Goal: Communication & Community: Answer question/provide support

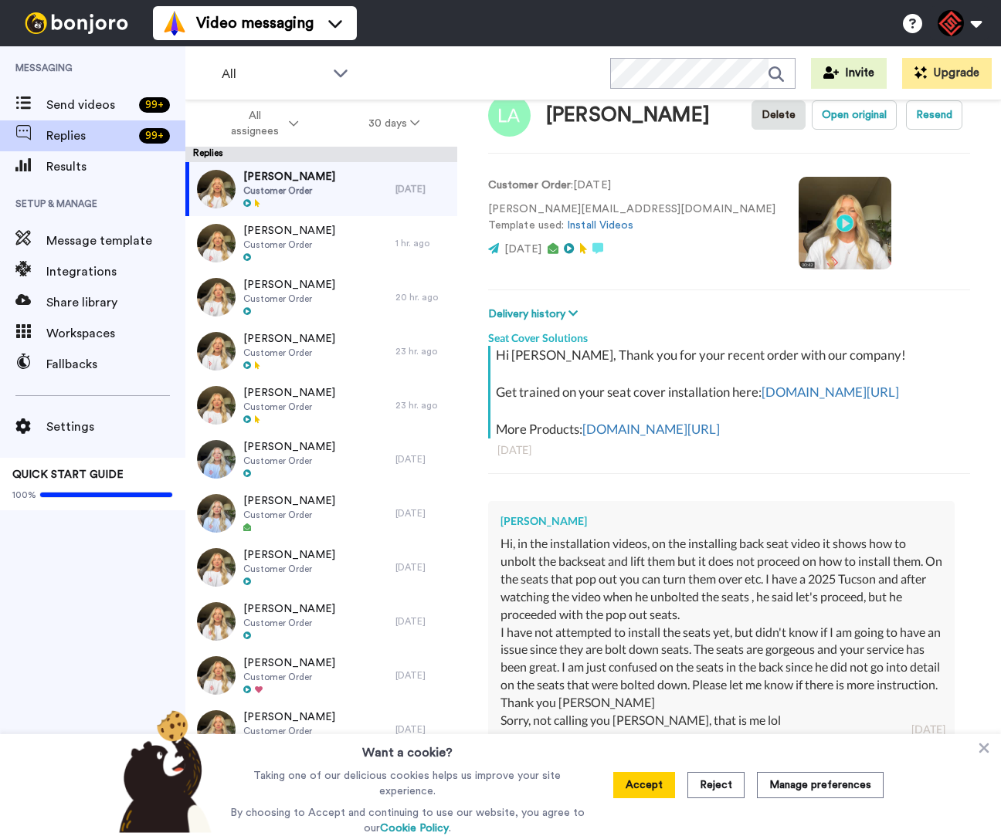
scroll to position [167, 0]
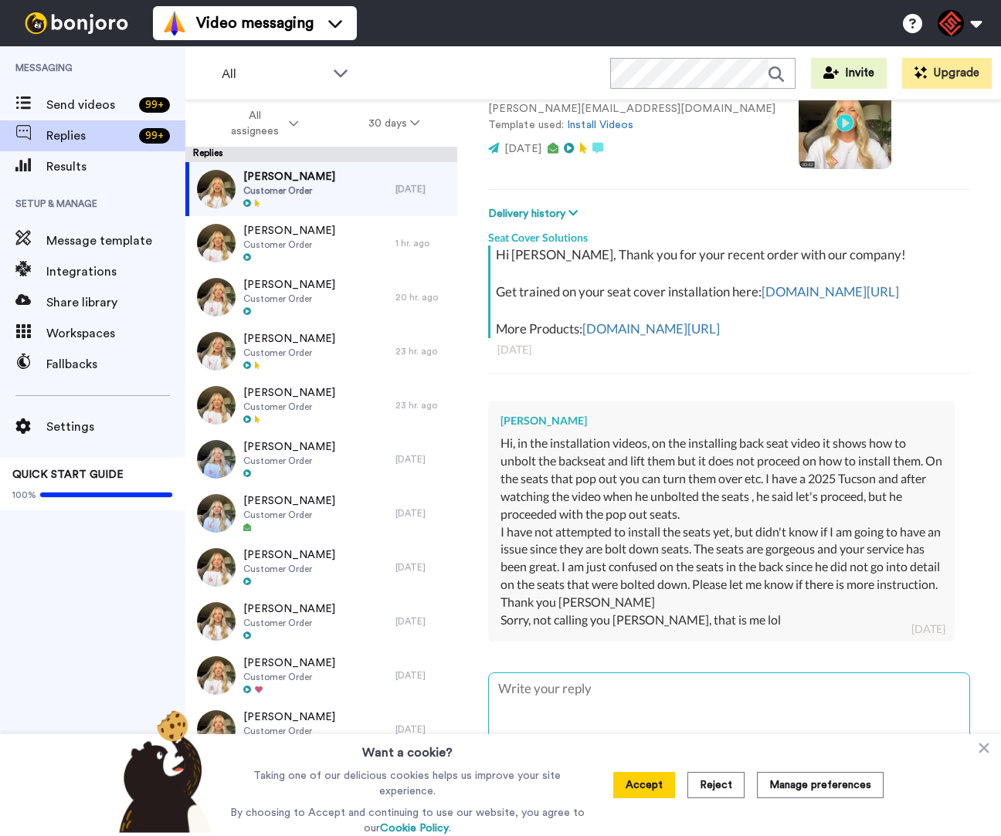
type textarea "x"
click at [976, 751] on icon at bounding box center [983, 747] width 15 height 15
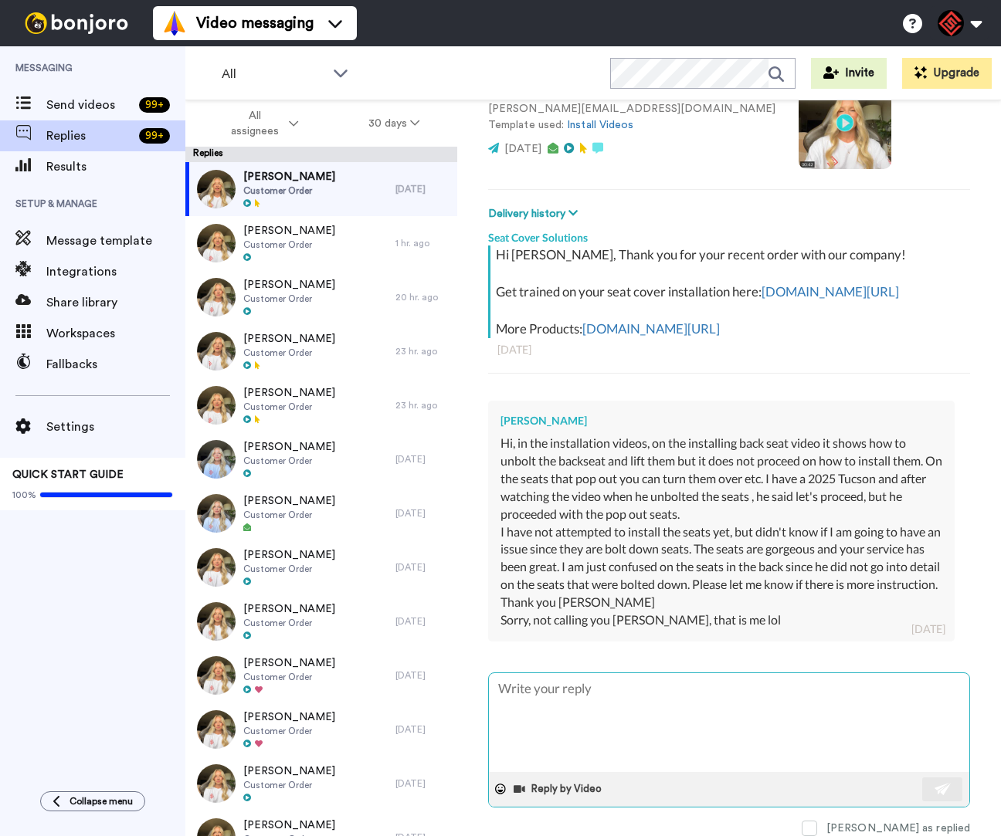
click at [615, 673] on textarea at bounding box center [729, 722] width 480 height 99
type textarea "H"
type textarea "x"
type textarea "He"
type textarea "x"
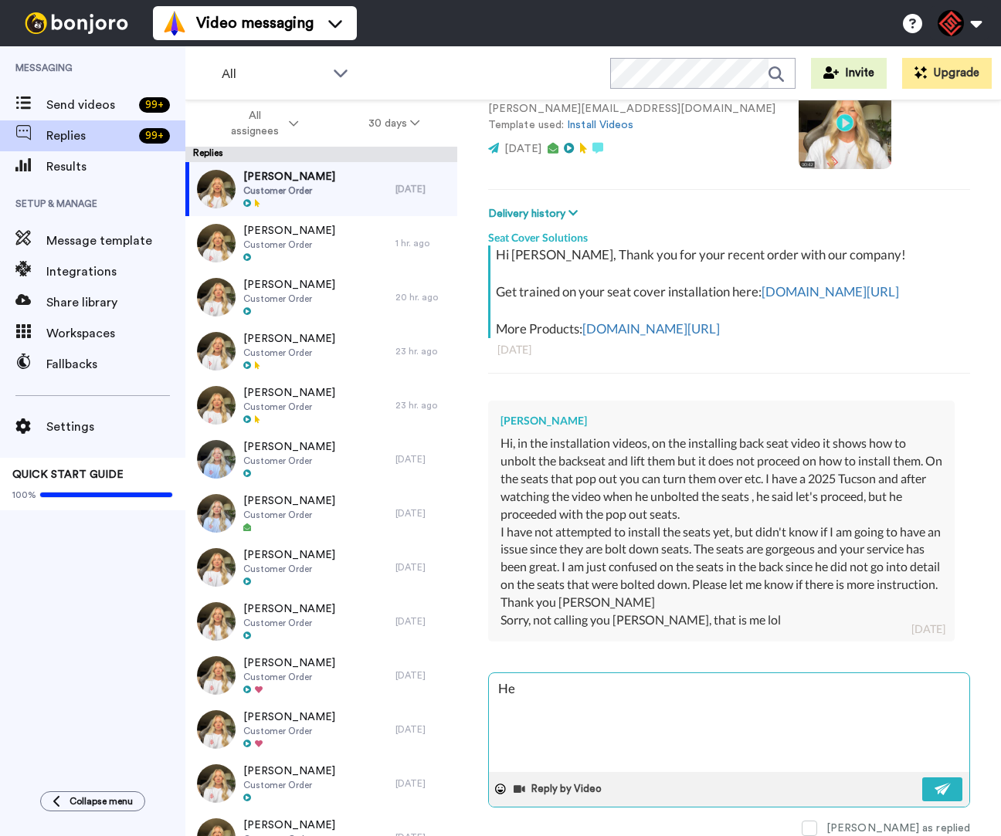
type textarea "Hey"
type textarea "x"
type textarea "Hey"
type textarea "x"
type textarea "Hey :"
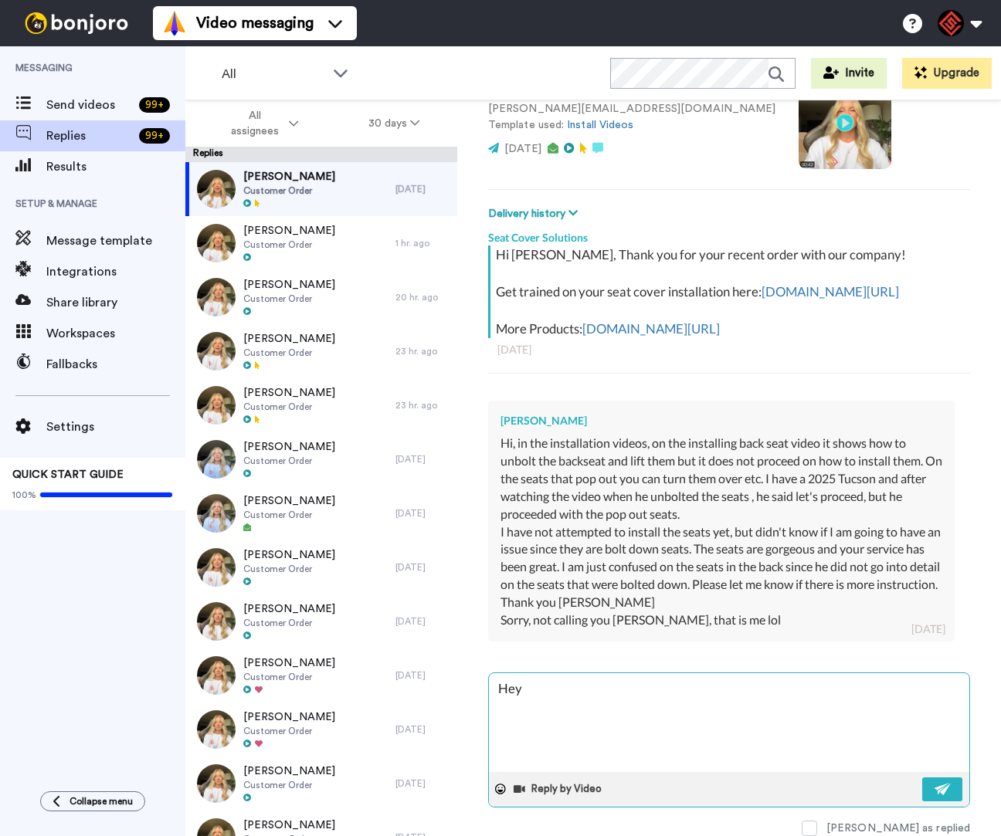
type textarea "x"
type textarea "Hey :L"
type textarea "x"
type textarea "Hey :Ly"
type textarea "x"
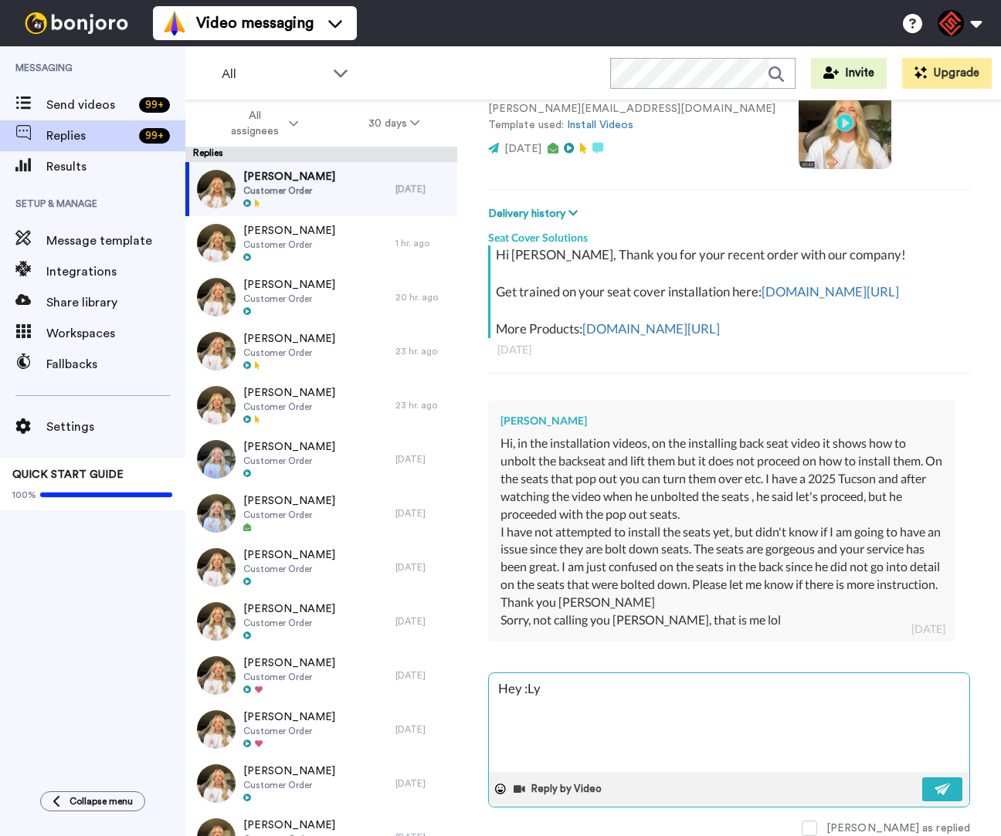
type textarea "Hey :L"
type textarea "x"
type textarea "Hey :"
type textarea "x"
type textarea "Hey"
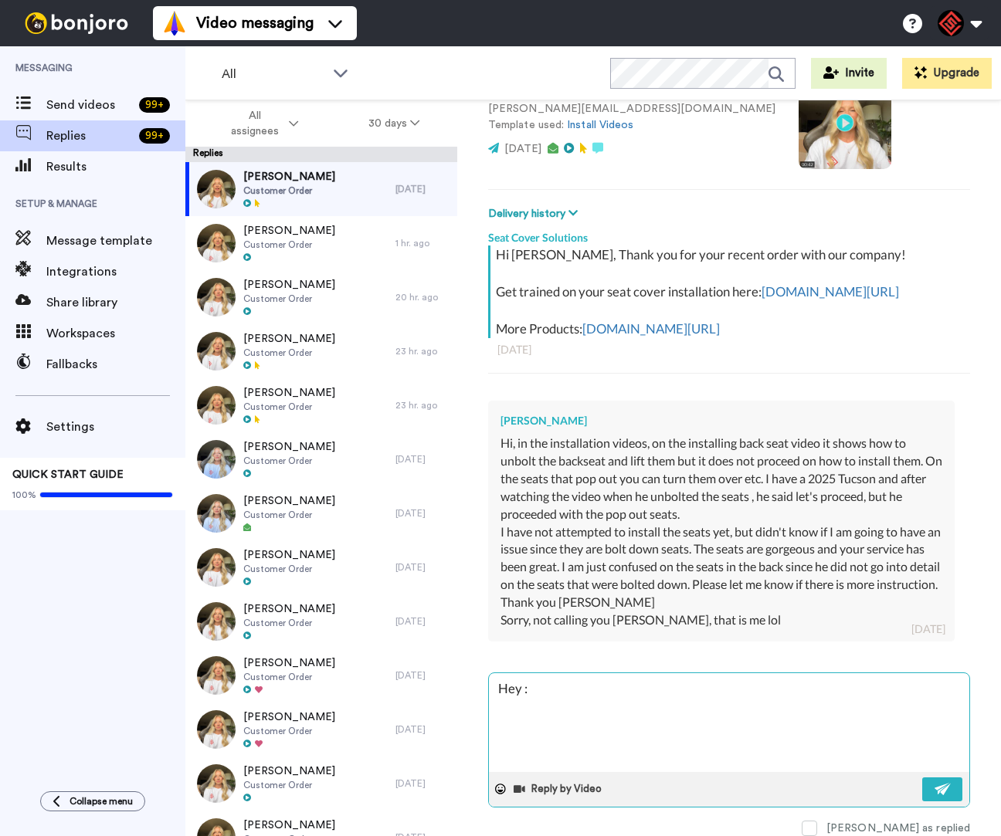
type textarea "x"
type textarea "Hey L"
type textarea "x"
type textarea "Hey [PERSON_NAME]"
type textarea "x"
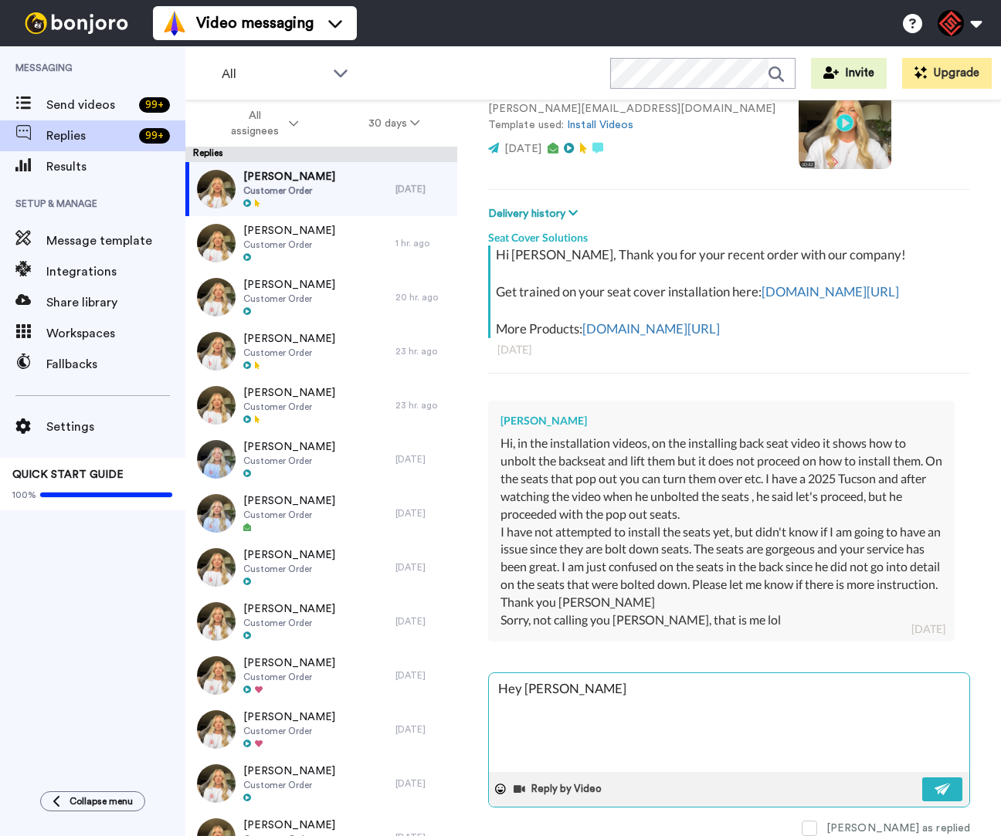
type textarea "Hey [PERSON_NAME]"
type textarea "x"
type textarea "Hey [PERSON_NAME]"
type textarea "x"
type textarea "Hey [PERSON_NAME],"
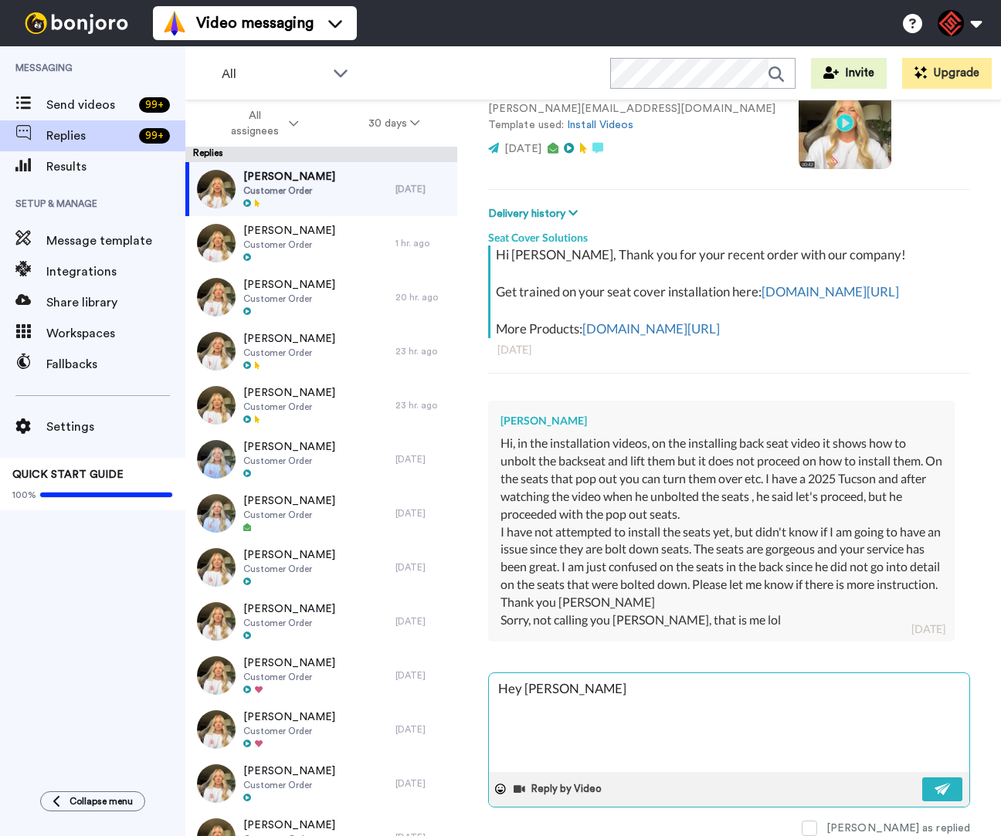
type textarea "x"
type textarea "Hey [PERSON_NAME],"
type textarea "x"
type textarea "Hey [PERSON_NAME],"
type textarea "x"
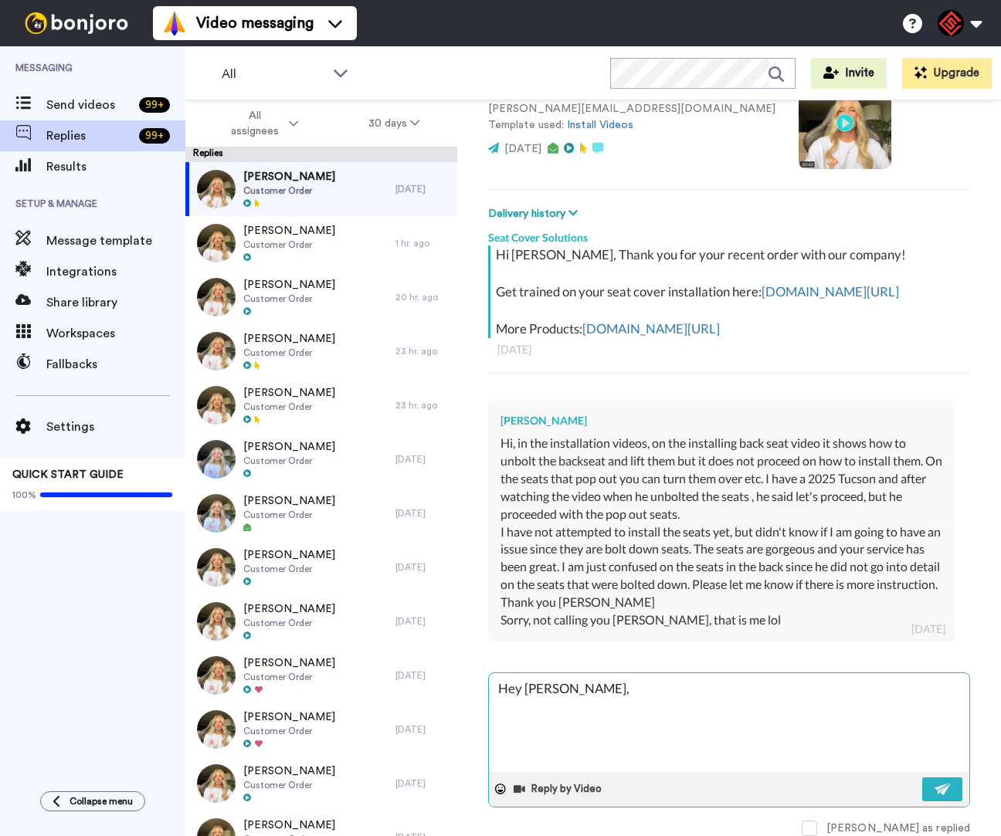
type textarea "Hey [PERSON_NAME], T"
type textarea "x"
type textarea "Hey [PERSON_NAME], Th"
type textarea "x"
type textarea "Hey [PERSON_NAME], Tha"
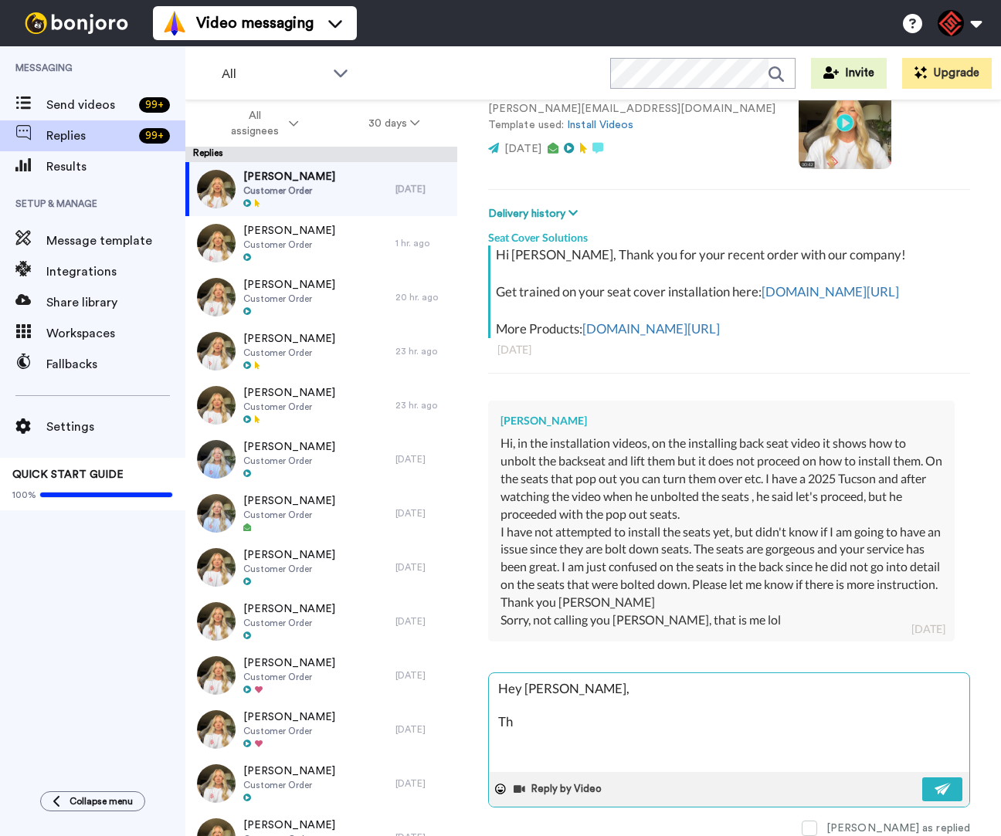
type textarea "x"
type textarea "Hey [PERSON_NAME], Than"
type textarea "x"
type textarea "Hey [PERSON_NAME], Thank"
type textarea "x"
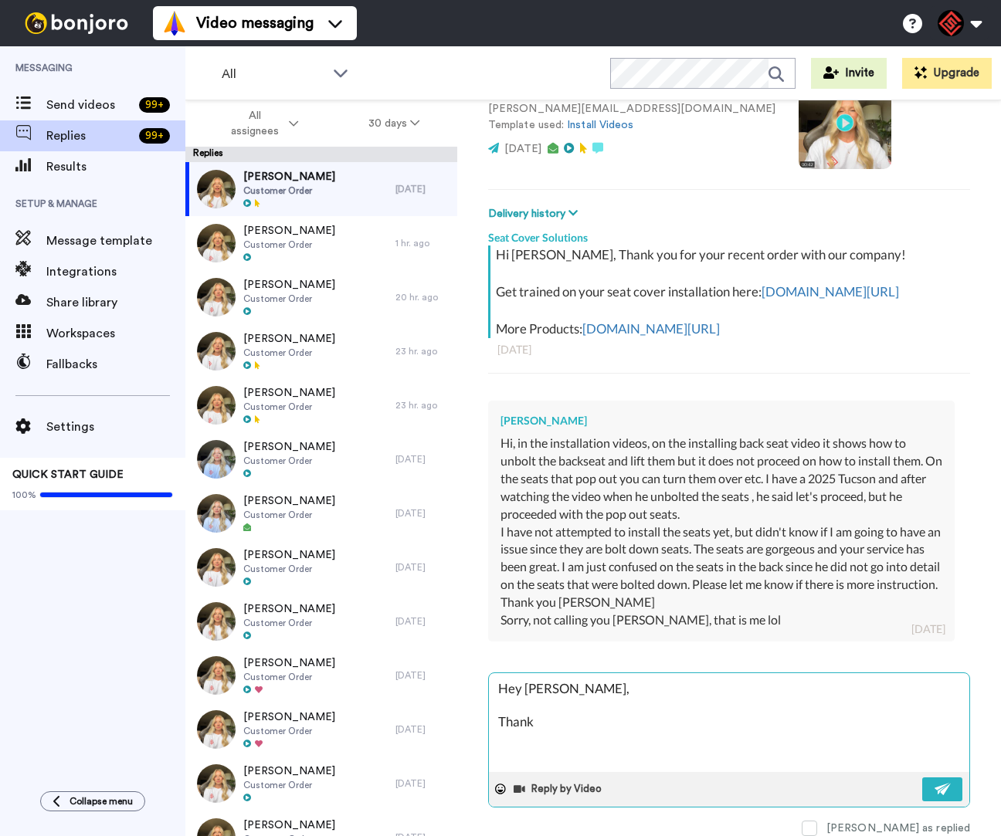
type textarea "Hey [PERSON_NAME], Thank"
type textarea "x"
type textarea "Hey [PERSON_NAME], Thank y"
type textarea "x"
type textarea "Hey [PERSON_NAME], Thank yo"
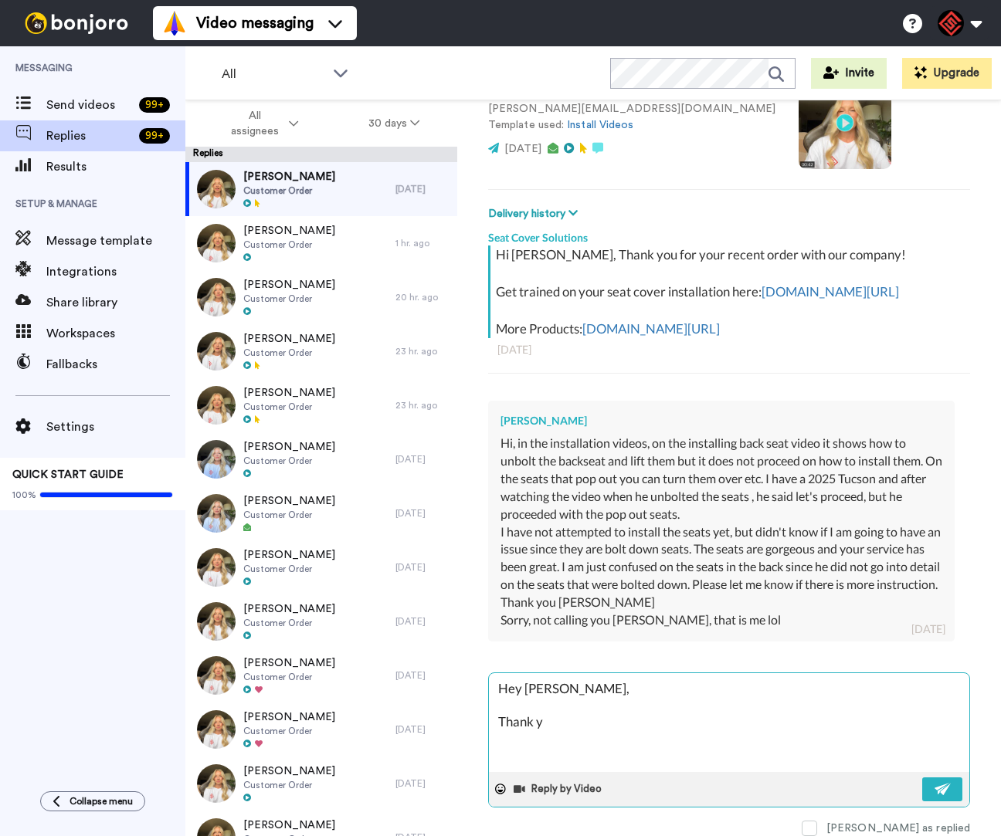
type textarea "x"
type textarea "Hey [PERSON_NAME], Thank you"
type textarea "x"
type textarea "Hey [PERSON_NAME], Thank you"
type textarea "x"
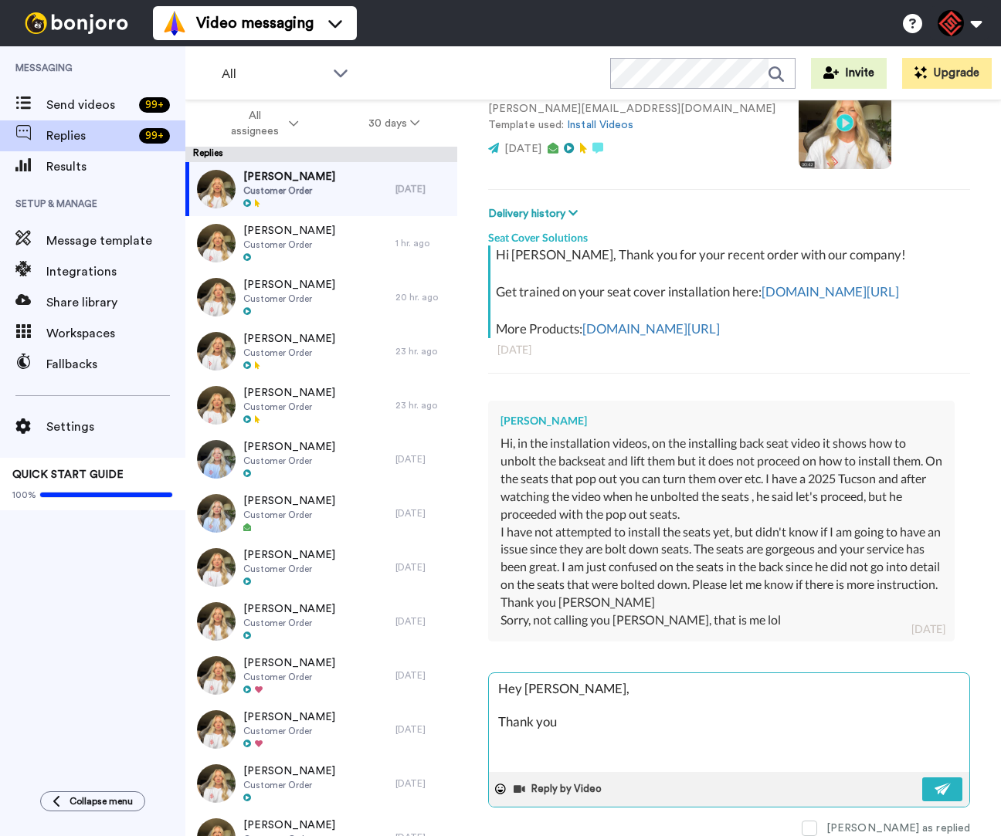
type textarea "Hey [PERSON_NAME], Thank you f"
type textarea "x"
type textarea "Hey [PERSON_NAME], Thank you fo"
type textarea "x"
type textarea "Hey [PERSON_NAME], Thank you for"
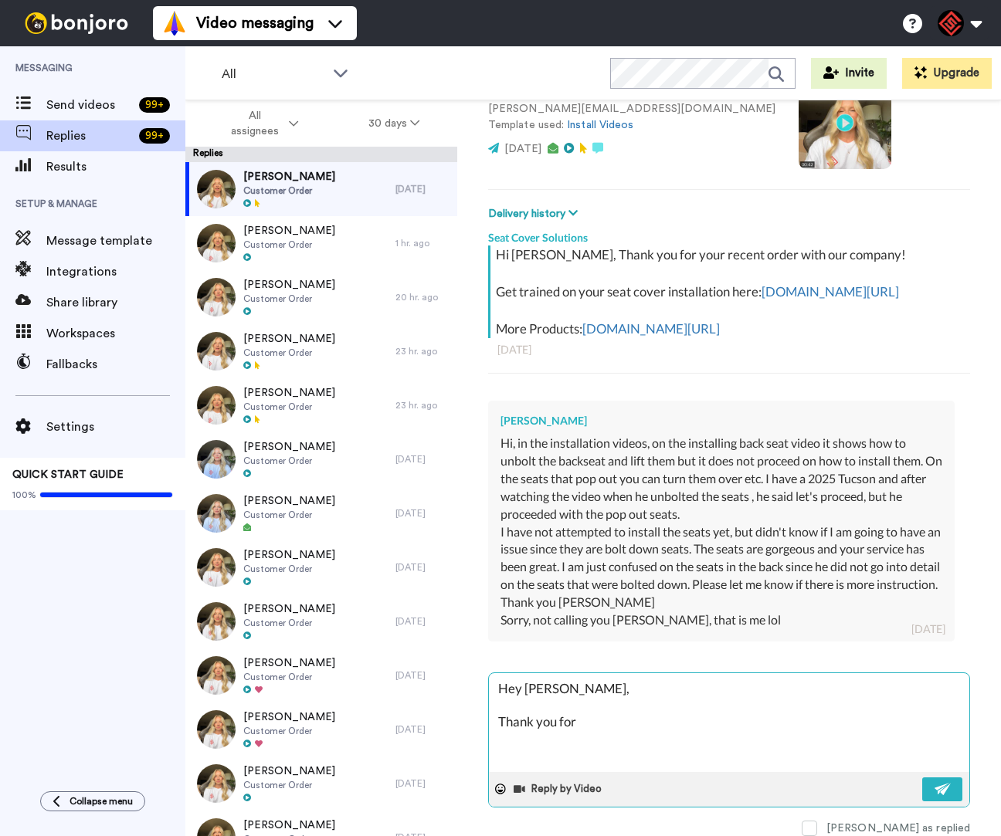
type textarea "x"
type textarea "Hey [PERSON_NAME], Thank you for"
type textarea "x"
type textarea "Hey [PERSON_NAME], Thank you for r"
type textarea "x"
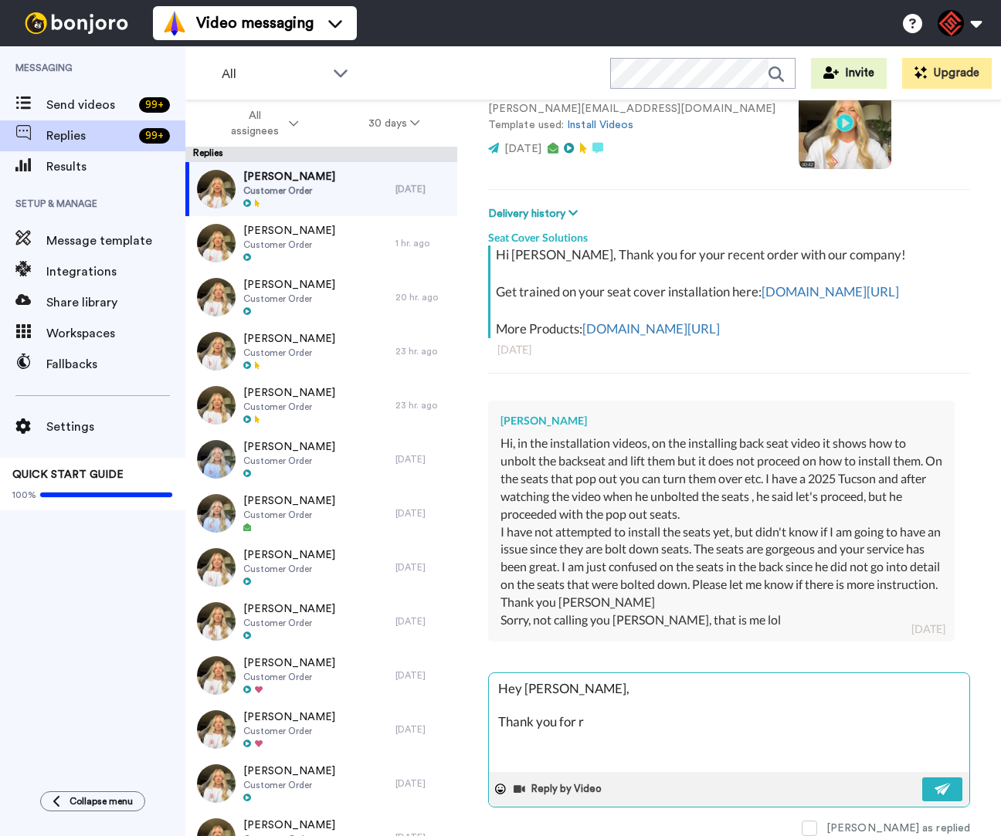
type textarea "Hey [PERSON_NAME], Thank you for re"
type textarea "x"
type textarea "Hey [PERSON_NAME], Thank you for [PERSON_NAME]"
type textarea "x"
type textarea "Hey [PERSON_NAME], Thank you for reac"
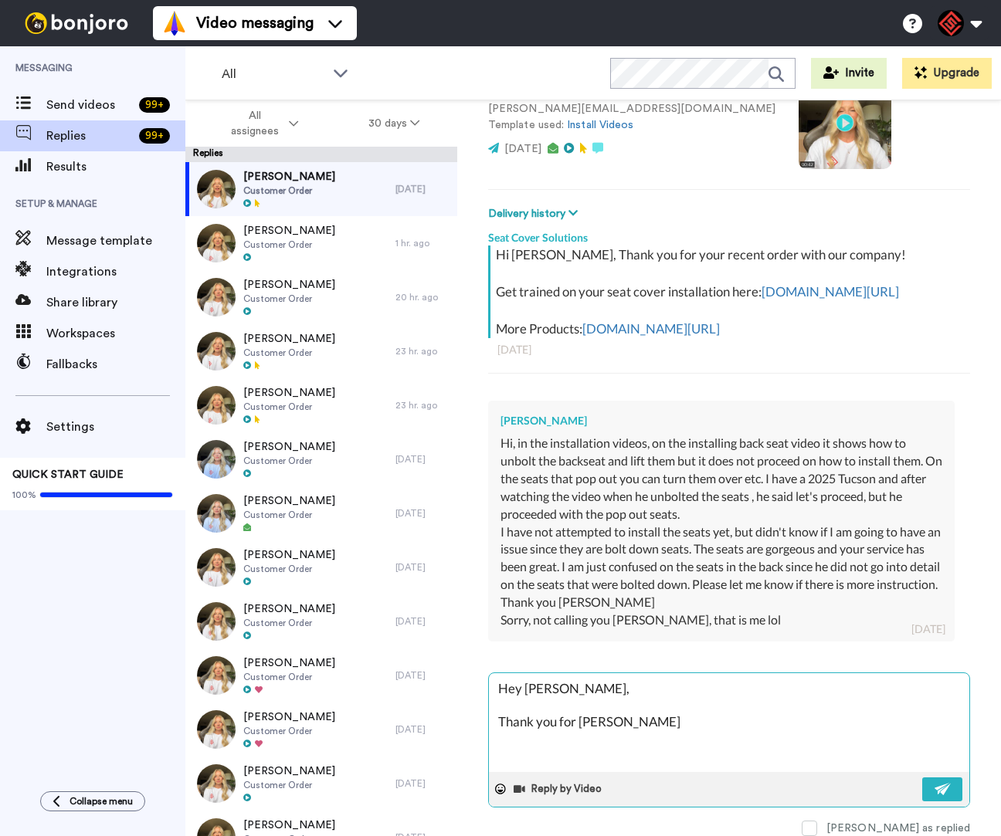
type textarea "x"
type textarea "Hey [PERSON_NAME], Thank you for reach"
type textarea "x"
type textarea "Hey [PERSON_NAME], Thank you for reachi"
type textarea "x"
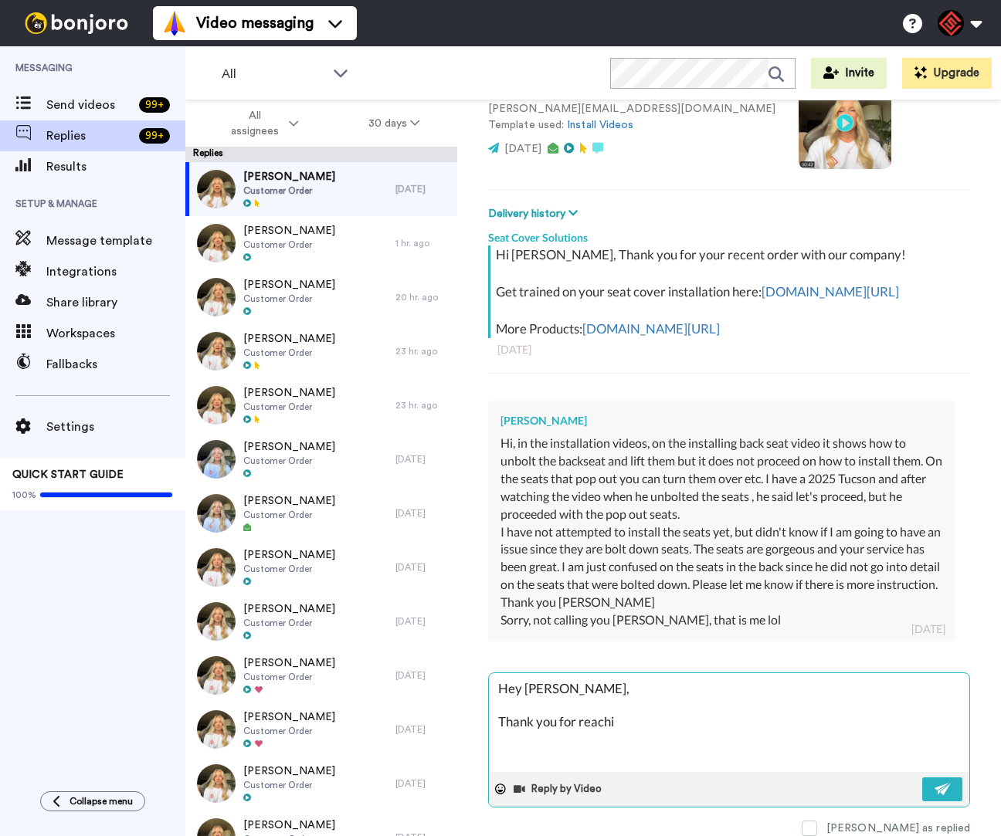
type textarea "Hey [PERSON_NAME], Thank you for reachin"
type textarea "x"
type textarea "Hey [PERSON_NAME], Thank you for reaching"
type textarea "x"
type textarea "Hey [PERSON_NAME], Thank you for reaching"
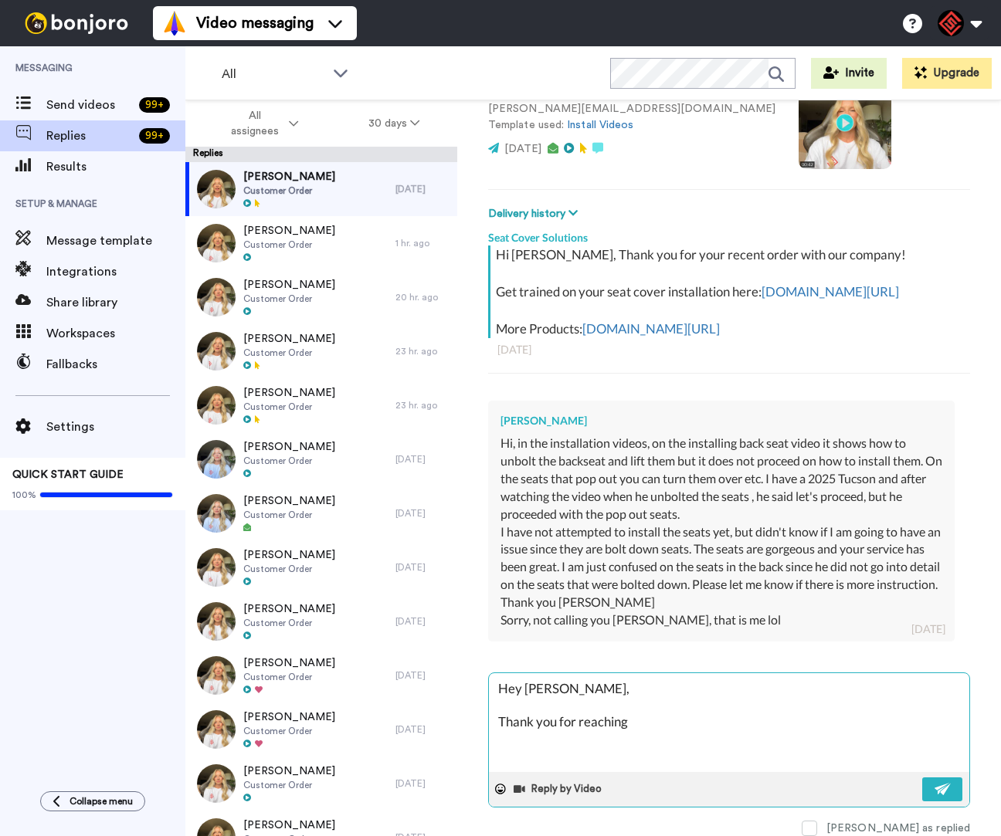
type textarea "x"
type textarea "Hey [PERSON_NAME], Thank you for reaching o"
type textarea "x"
type textarea "Hey [PERSON_NAME], Thank you for reaching ou"
type textarea "x"
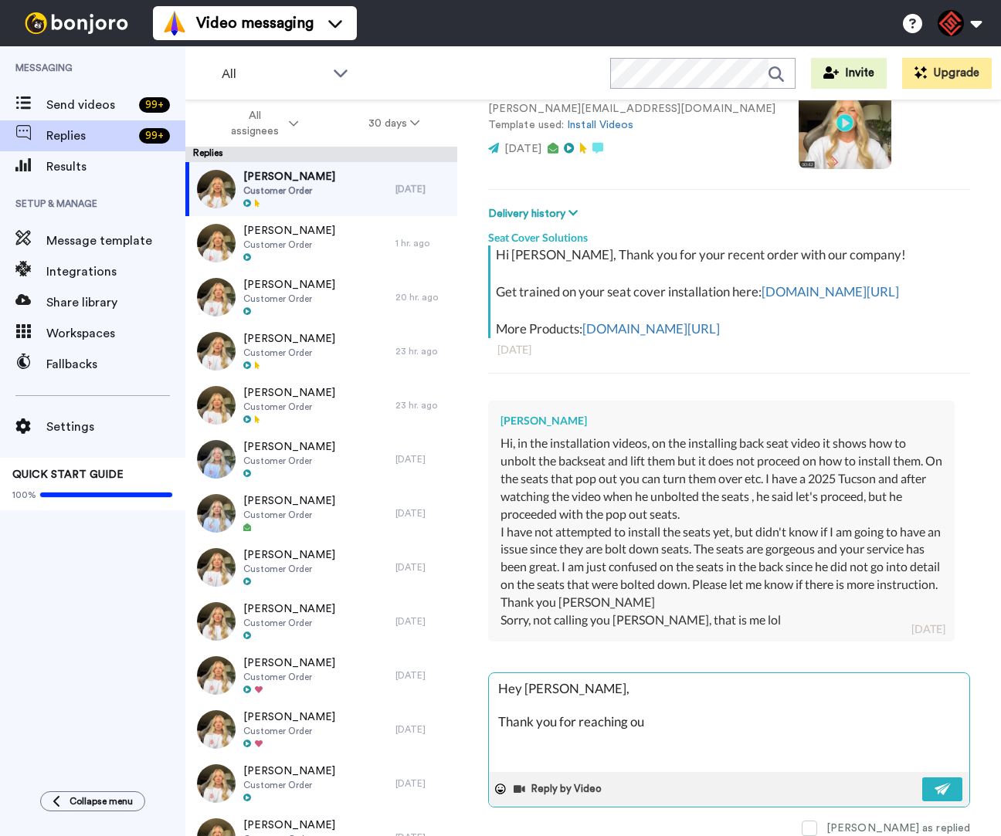
type textarea "Hey [PERSON_NAME], Thank you for reaching out"
type textarea "x"
type textarea "Hey [PERSON_NAME], Thank you for reaching out."
type textarea "x"
type textarea "Hey [PERSON_NAME], Thank you for reaching out."
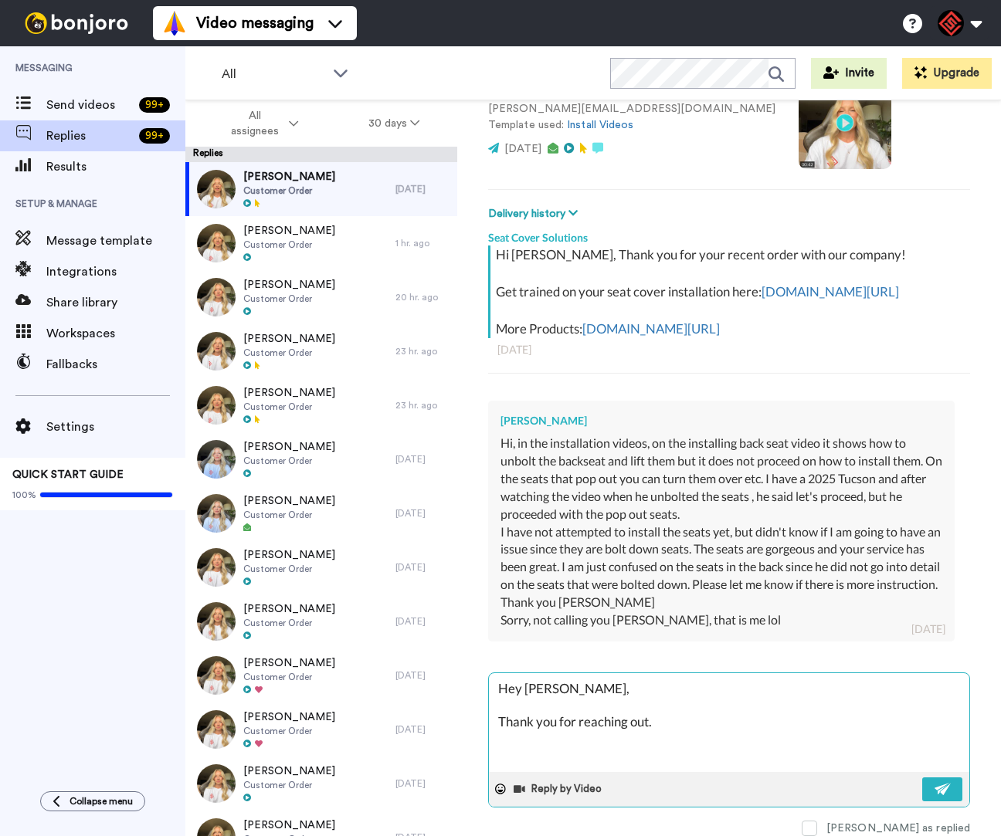
type textarea "x"
type textarea "Hey [PERSON_NAME], Thank you for reaching out. I"
type textarea "x"
type textarea "Hey [PERSON_NAME], Thank you for reaching out. I"
type textarea "x"
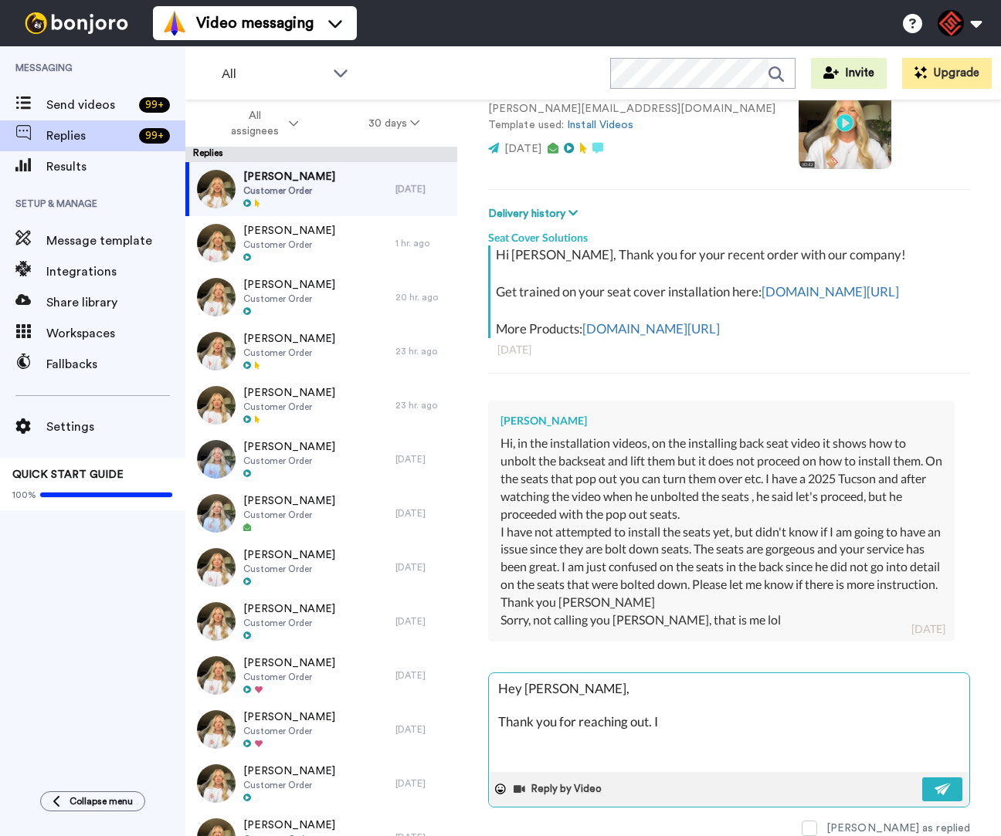
type textarea "Hey [PERSON_NAME], Thank you for reaching out. I n"
type textarea "x"
type textarea "Hey [PERSON_NAME], Thank you for reaching out. I nd"
type textarea "x"
type textarea "Hey [PERSON_NAME], Thank you for reaching out. I nde"
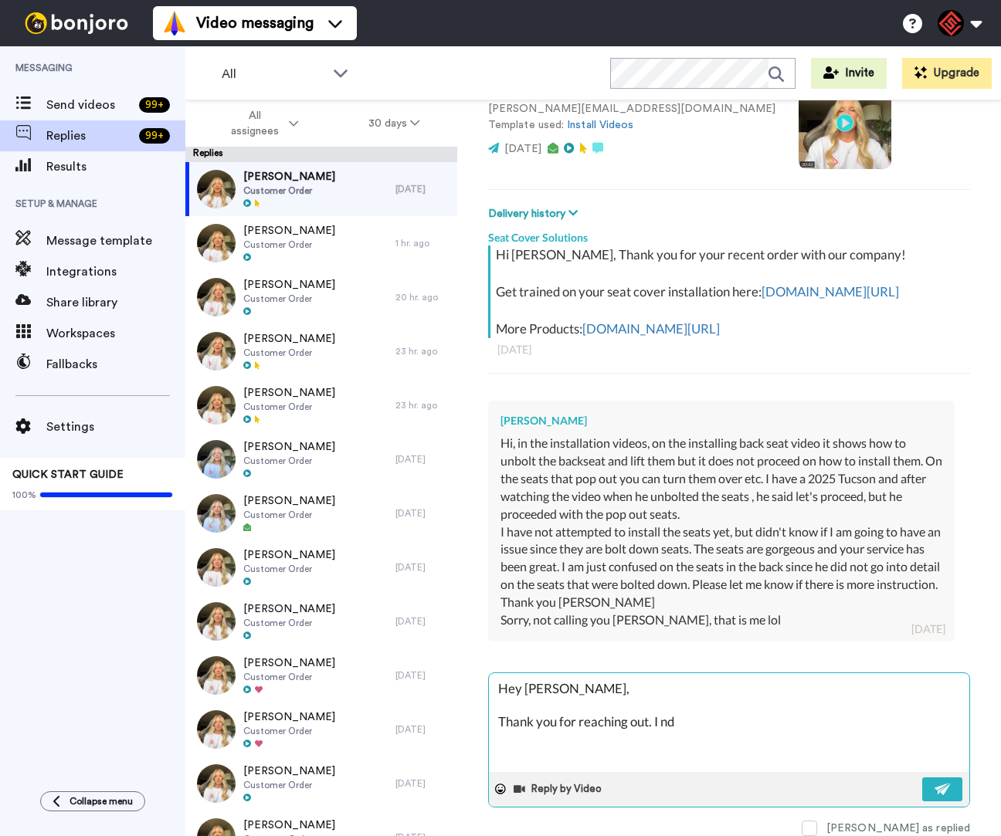
type textarea "x"
type textarea "Hey [PERSON_NAME], Thank you for reaching out. I nder"
type textarea "x"
type textarea "Hey [PERSON_NAME], Thank you for reaching out. I nders"
type textarea "x"
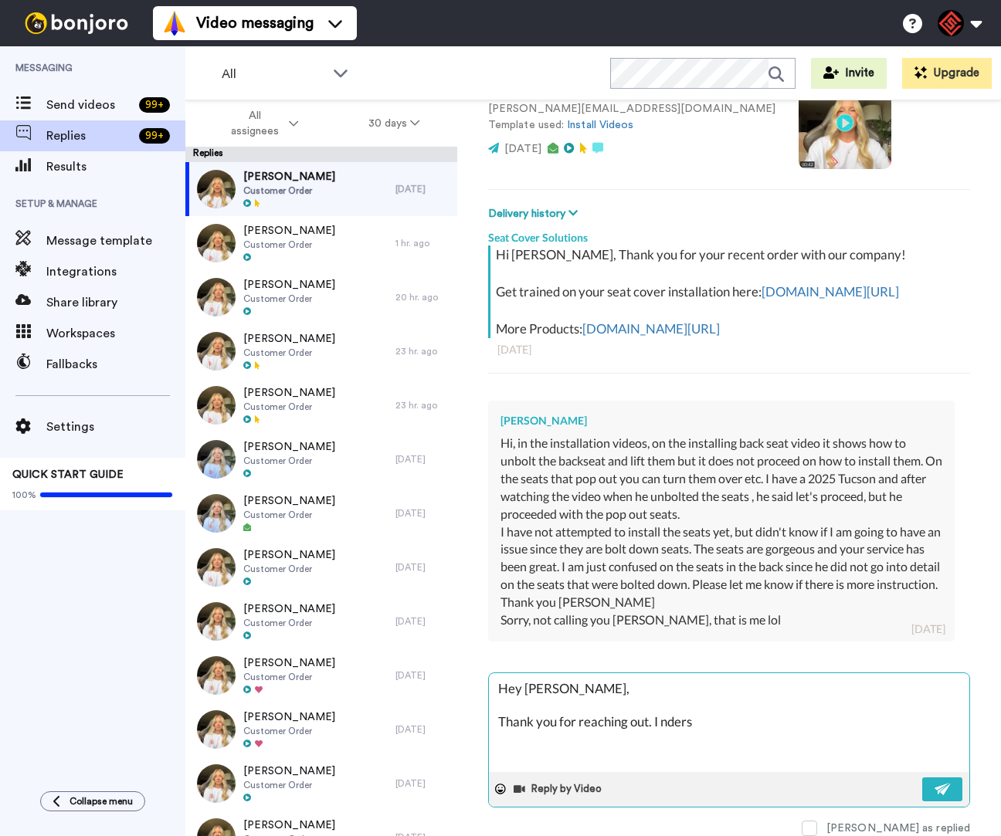
type textarea "Hey [PERSON_NAME], Thank you for reaching out. I nderst"
type textarea "x"
type textarea "Hey [PERSON_NAME], Thank you for reaching out. I ndersta"
type textarea "x"
type textarea "Hey [PERSON_NAME], Thank you for reaching out. I nderstad"
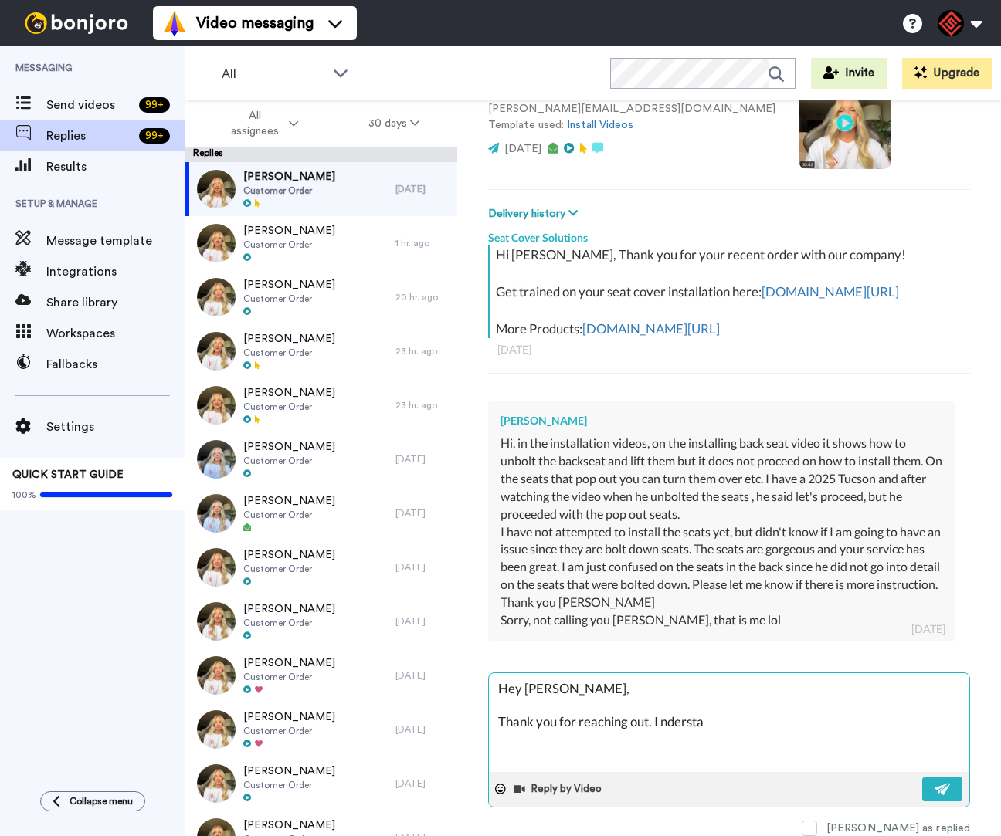
type textarea "x"
type textarea "Hey [PERSON_NAME], Thank you for reaching out. I nderstadn"
type textarea "x"
type textarea "Hey [PERSON_NAME], Thank you for reaching out. I nderstadn"
type textarea "x"
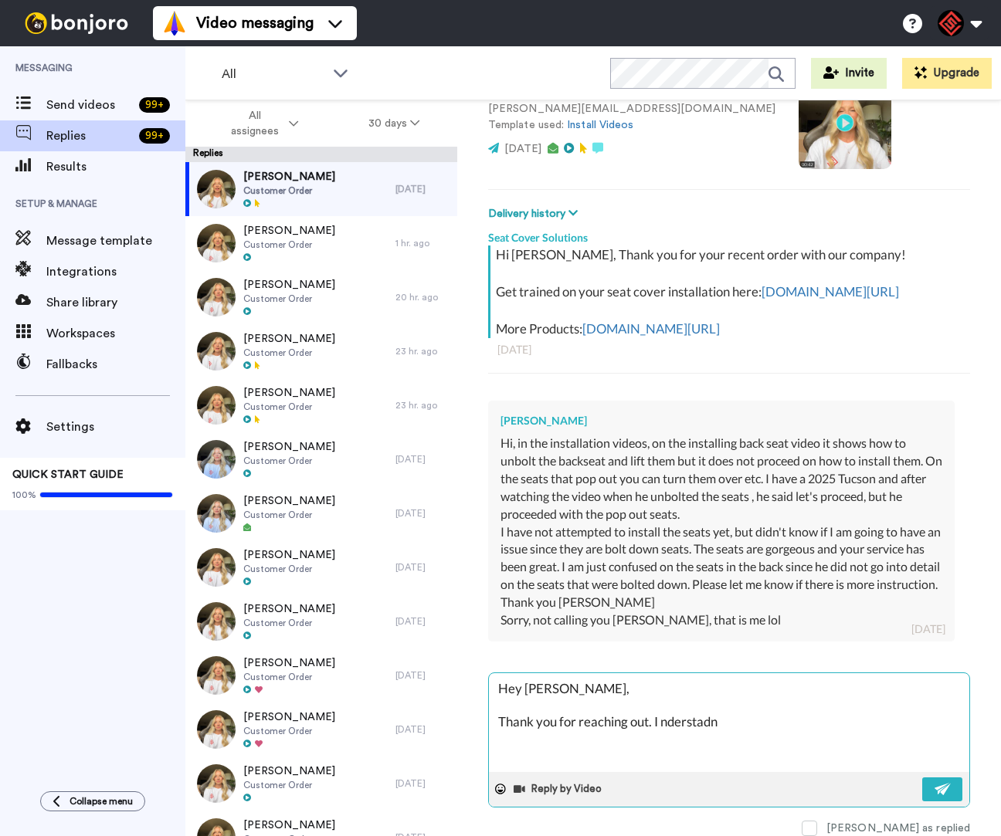
type textarea "Hey [PERSON_NAME], Thank you for reaching out. I nderstadn y"
type textarea "x"
type textarea "Hey [PERSON_NAME], Thank you for reaching out. I nderstadn yo"
type textarea "x"
type textarea "Hey [PERSON_NAME], Thank you for reaching out. I nderstadn you"
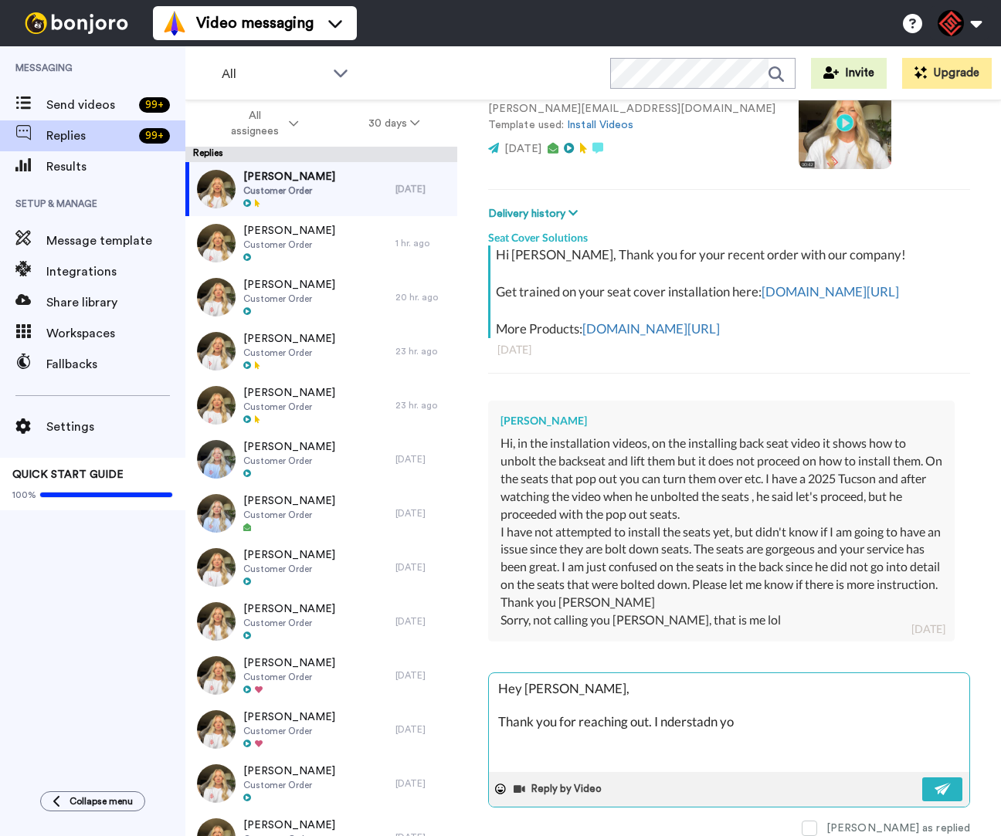
type textarea "x"
type textarea "Hey [PERSON_NAME], Thank you for reaching out. I nderstadn you"
type textarea "x"
type textarea "Hey [PERSON_NAME], Thank you for reaching out. I nderstadn you n"
type textarea "x"
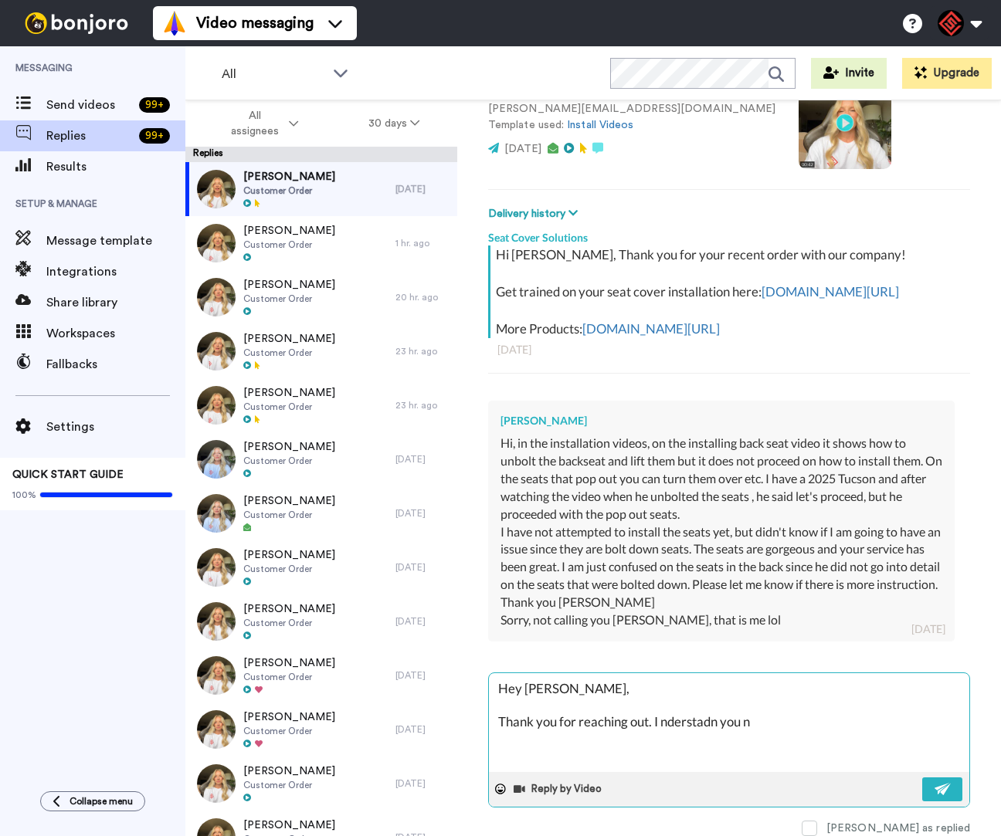
type textarea "Hey [PERSON_NAME], Thank you for reaching out. I nderstadn you ne"
type textarea "x"
type textarea "Hey [PERSON_NAME], Thank you for reaching out. I nderstadn you nee"
type textarea "x"
type textarea "Hey [PERSON_NAME], Thank you for reaching out. I nderstadn you need"
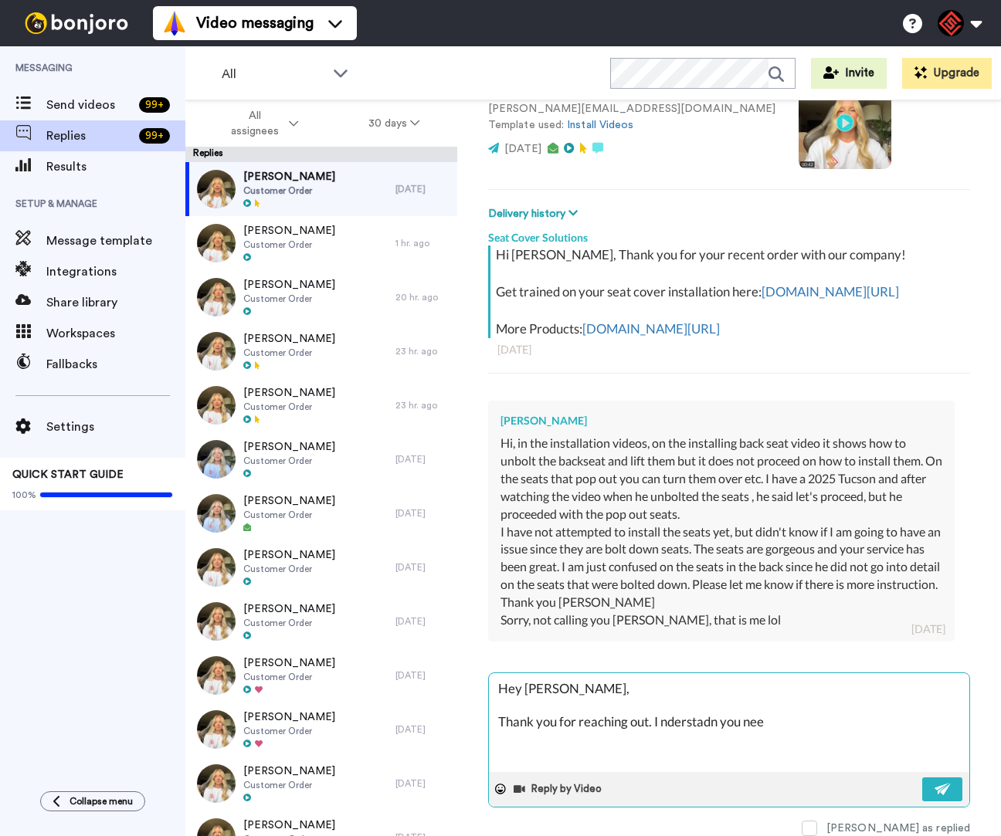
type textarea "x"
type textarea "Hey [PERSON_NAME], Thank you for reaching out. I nderstadn you need"
type textarea "x"
type textarea "Hey [PERSON_NAME], Thank you for reaching out. I nderstadn you need h"
type textarea "x"
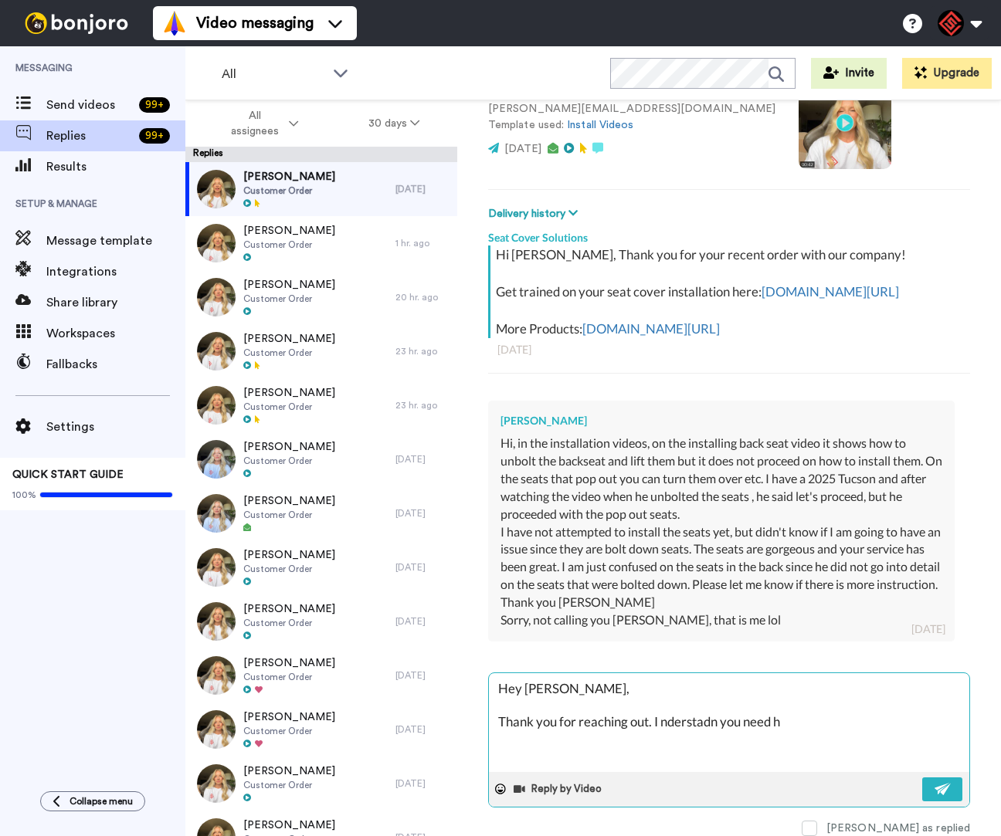
type textarea "Hey [PERSON_NAME], Thank you for reaching out. I nderstadn you need he"
type textarea "x"
type textarea "Hey [PERSON_NAME], Thank you for reaching out. I nderstadn you need hel"
type textarea "x"
type textarea "Hey [PERSON_NAME], Thank you for reaching out. I nderstadn you need help"
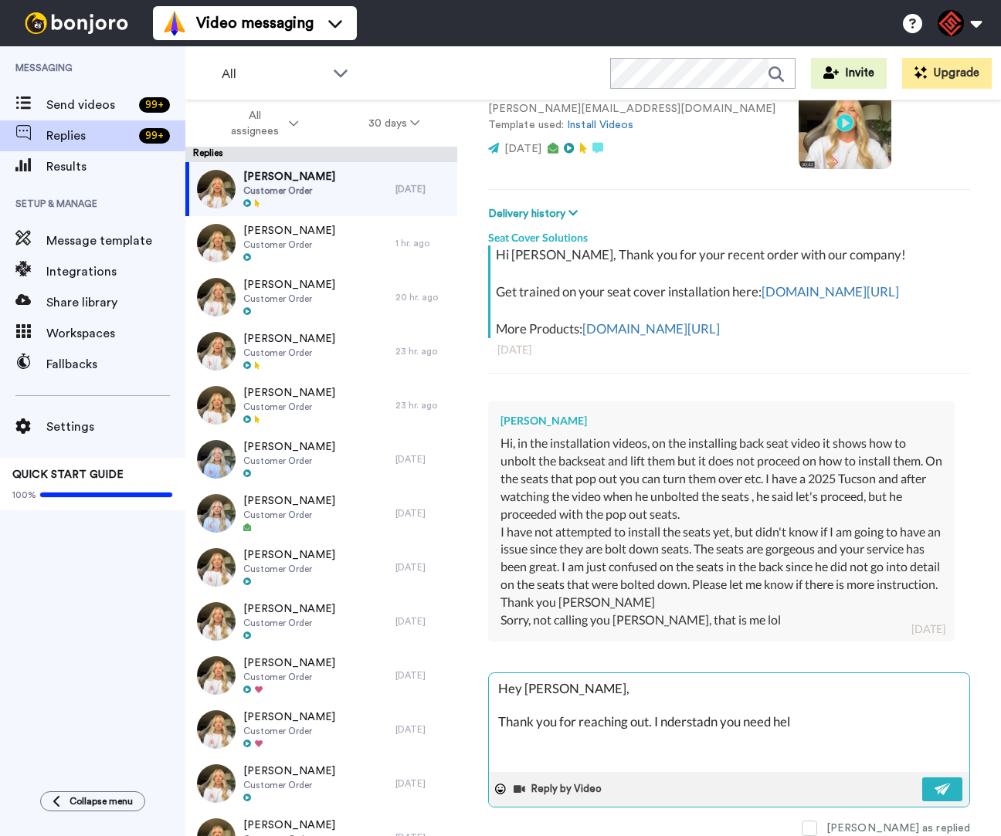
type textarea "x"
type textarea "Hey [PERSON_NAME], Thank you for reaching out. I nderstadn you need help"
type textarea "x"
type textarea "Hey [PERSON_NAME], Thank you for reaching out. I nderstadn you need help w"
type textarea "x"
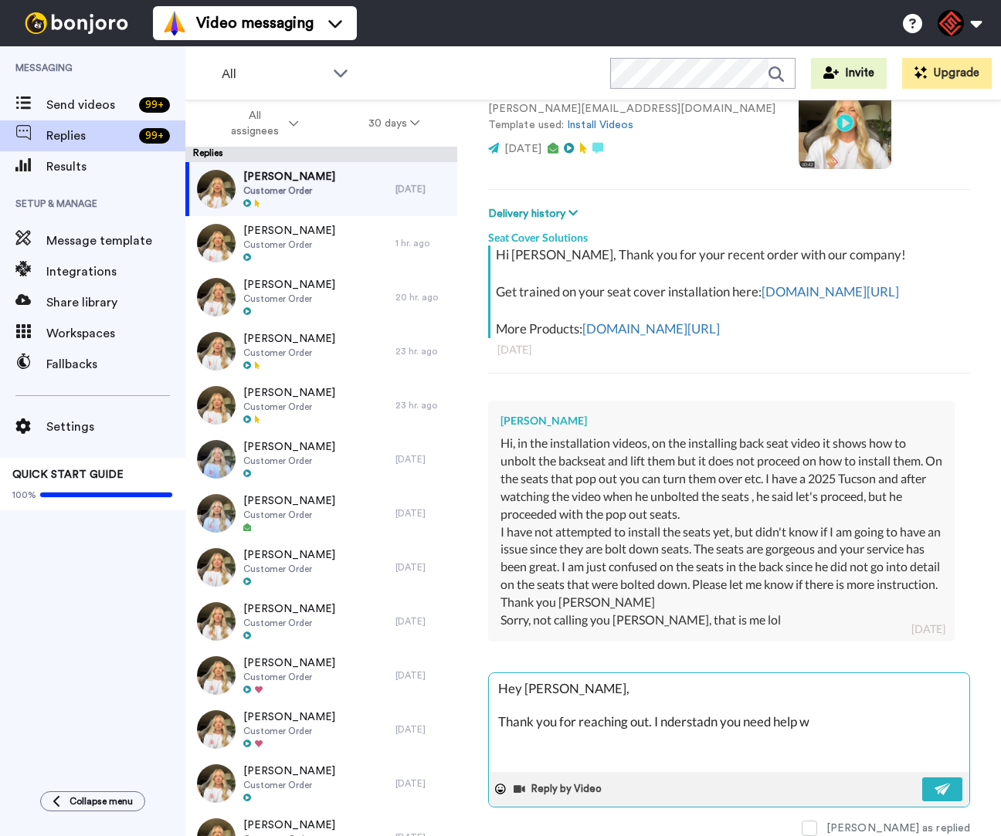
type textarea "Hey [PERSON_NAME], Thank you for reaching out. I nderstadn you need help wi"
type textarea "x"
type textarea "Hey [PERSON_NAME], Thank you for reaching out. I nderstadn you need help wit"
type textarea "x"
type textarea "Hey [PERSON_NAME], Thank you for reaching out. I nderstadn you need help with"
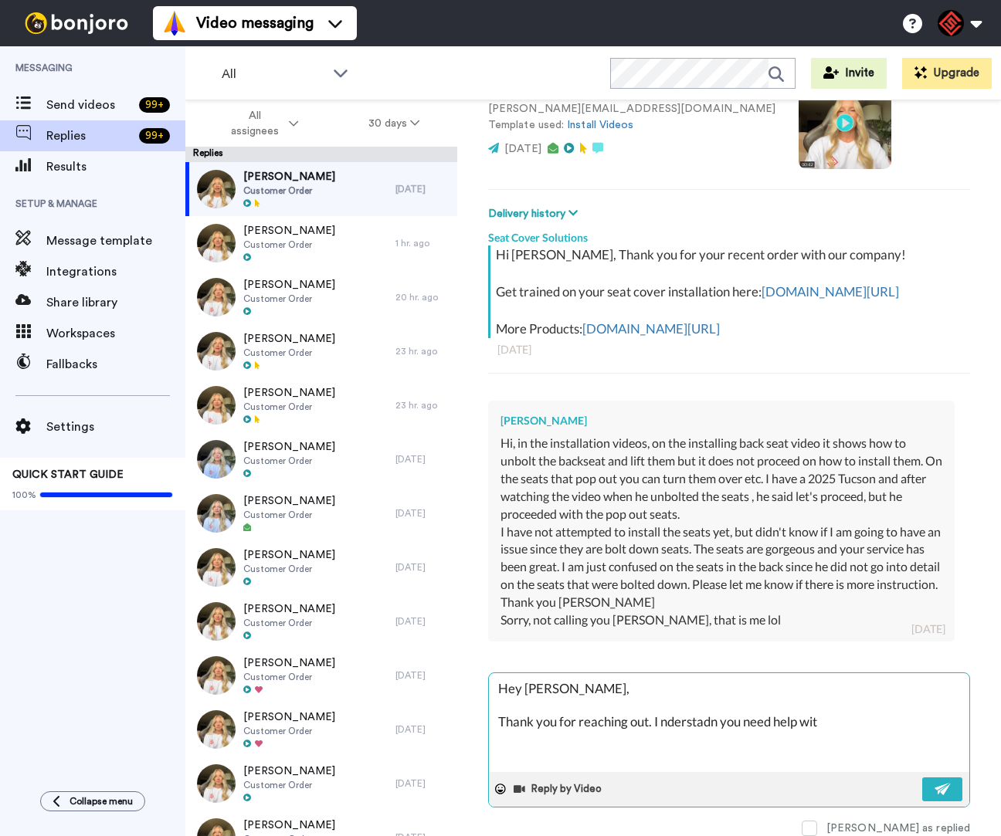
type textarea "x"
type textarea "Hey [PERSON_NAME], Thank you for reaching out. I nderstadn you need help with"
type textarea "x"
type textarea "Hey [PERSON_NAME], Thank you for reaching out. I nderstadn you need help with t"
type textarea "x"
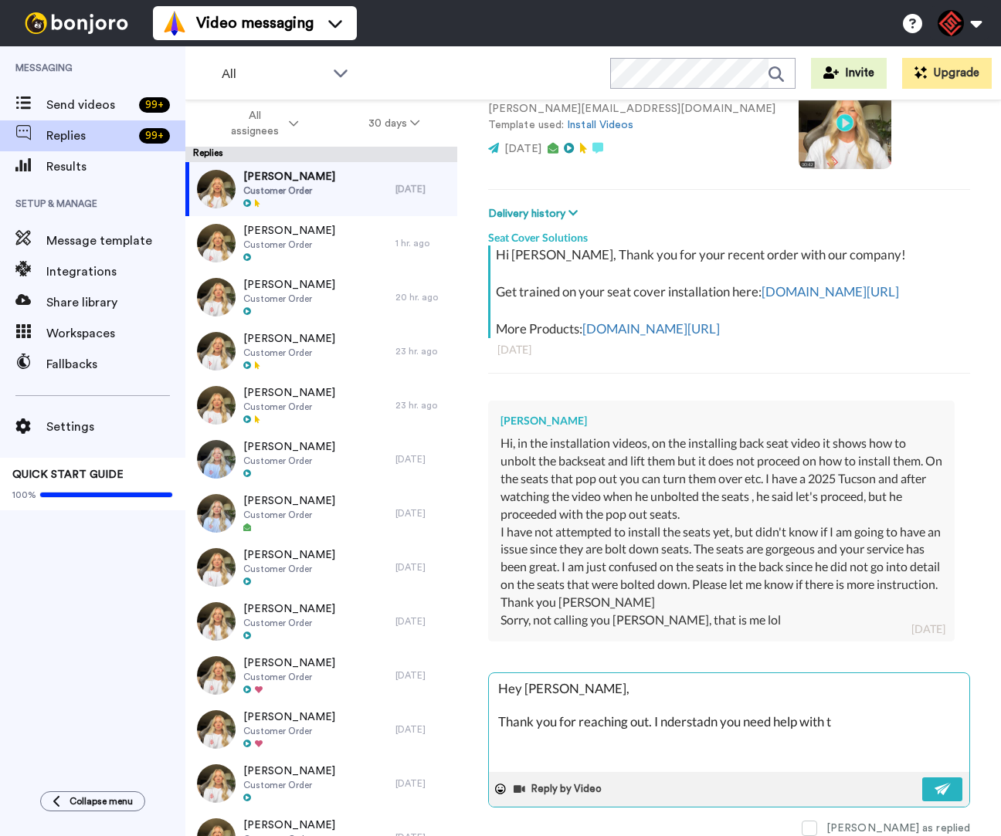
type textarea "Hey [PERSON_NAME], Thank you for reaching out. I nderstadn you need help with th"
type textarea "x"
type textarea "Hey [PERSON_NAME], Thank you for reaching out. I nderstadn you need help with t…"
type textarea "x"
type textarea "Hey [PERSON_NAME], Thank you for reaching out. I nderstadn you need help with t…"
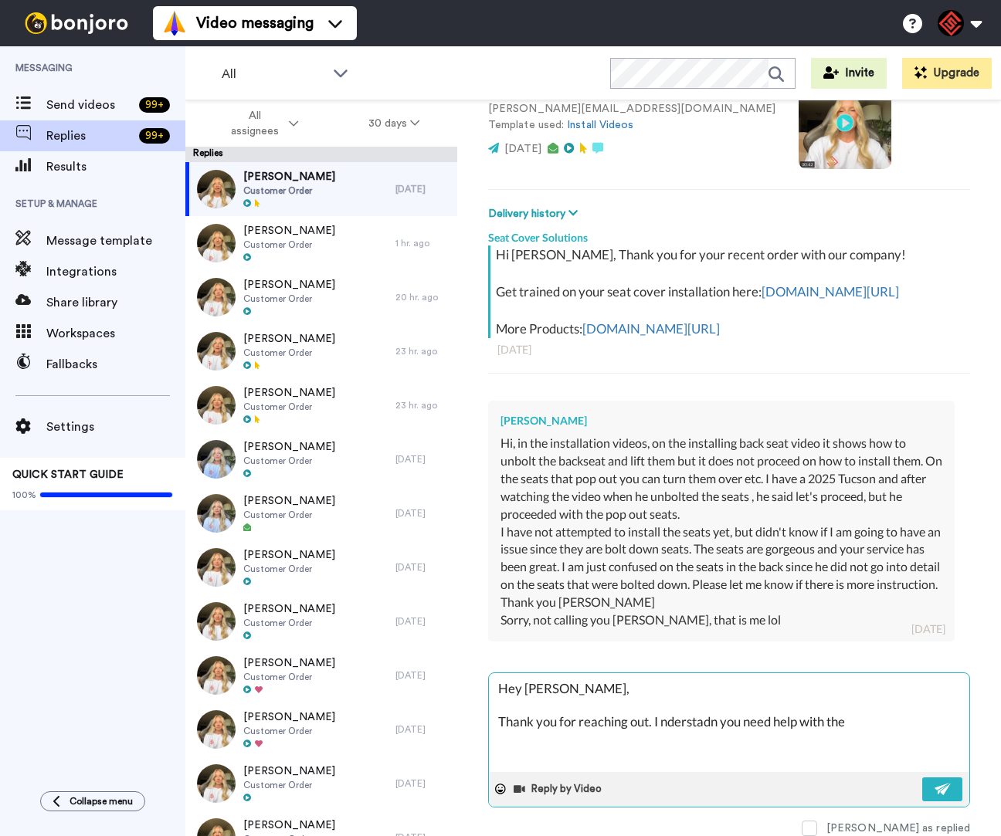
type textarea "x"
type textarea "Hey [PERSON_NAME], Thank you for reaching out. I nderstadn you need help with t…"
type textarea "x"
type textarea "Hey [PERSON_NAME], Thank you for reaching out. I nderstadn you need help with t…"
type textarea "x"
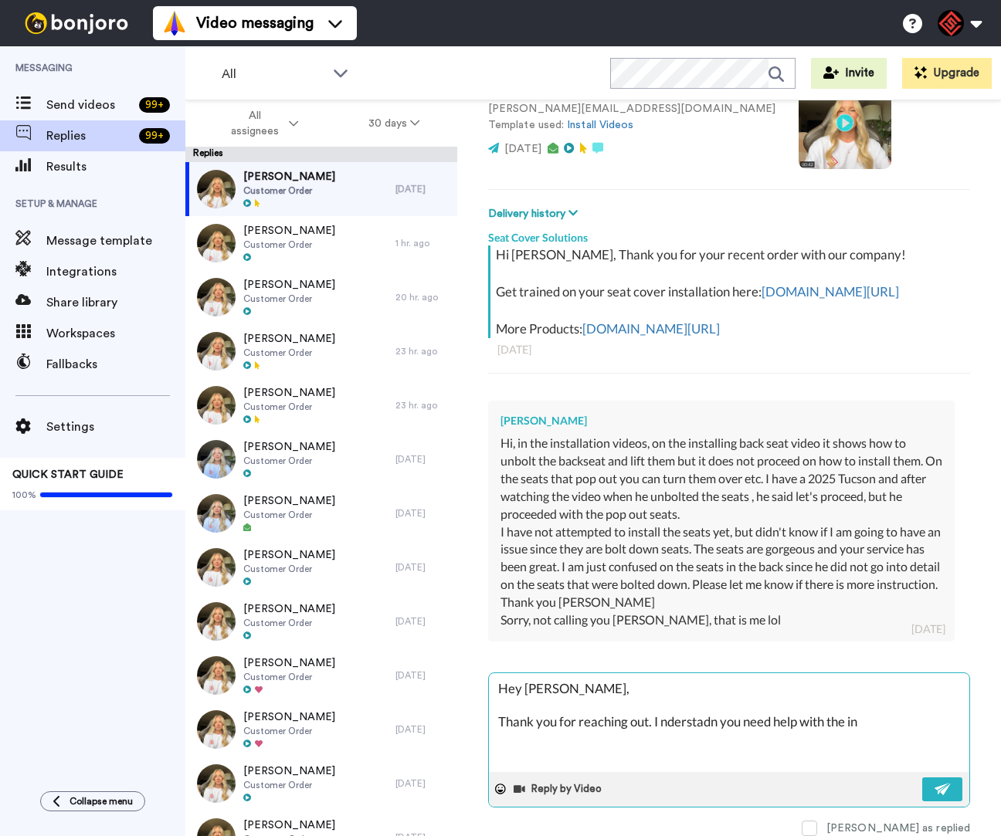
type textarea "Hey [PERSON_NAME], Thank you for reaching out. I nderstadn you need help with t…"
type textarea "x"
type textarea "Hey [PERSON_NAME], Thank you for reaching out. I nderstadn you need help with t…"
type textarea "x"
type textarea "Hey [PERSON_NAME], Thank you for reaching out. I nderstadn you need help with t…"
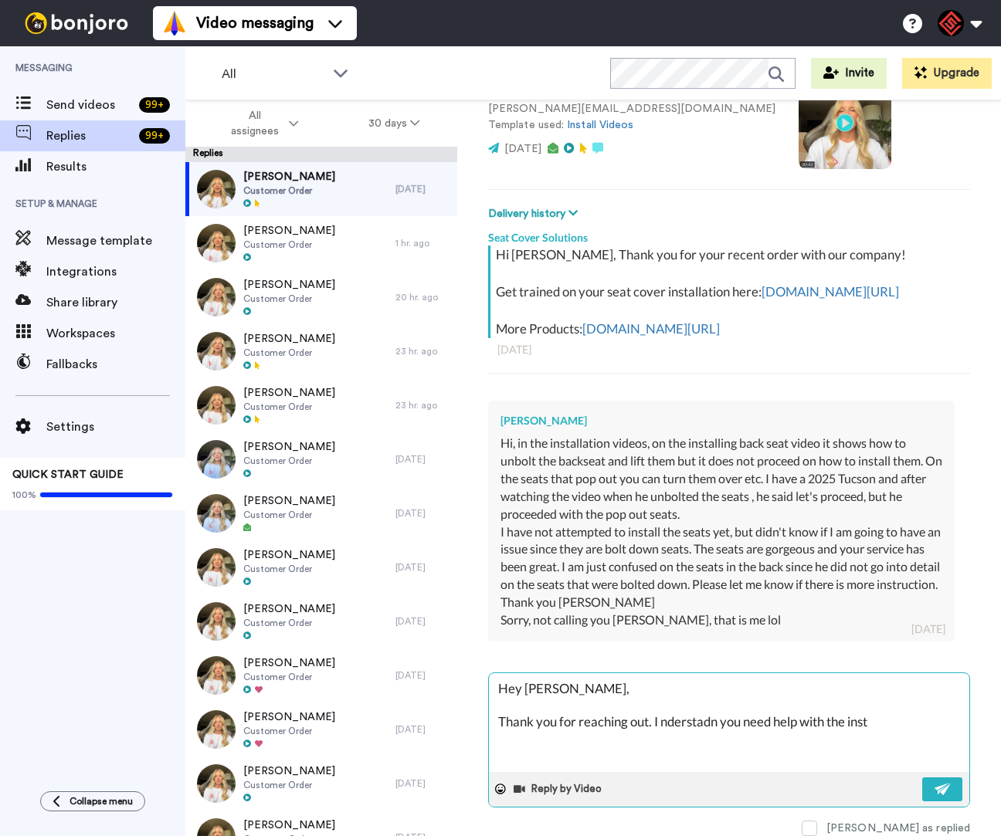
type textarea "x"
type textarea "Hey [PERSON_NAME], Thank you for reaching out. I nderstadn you need help with t…"
type textarea "x"
type textarea "Hey [PERSON_NAME], Thank you for reaching out. I nderstadn you need help with t…"
type textarea "x"
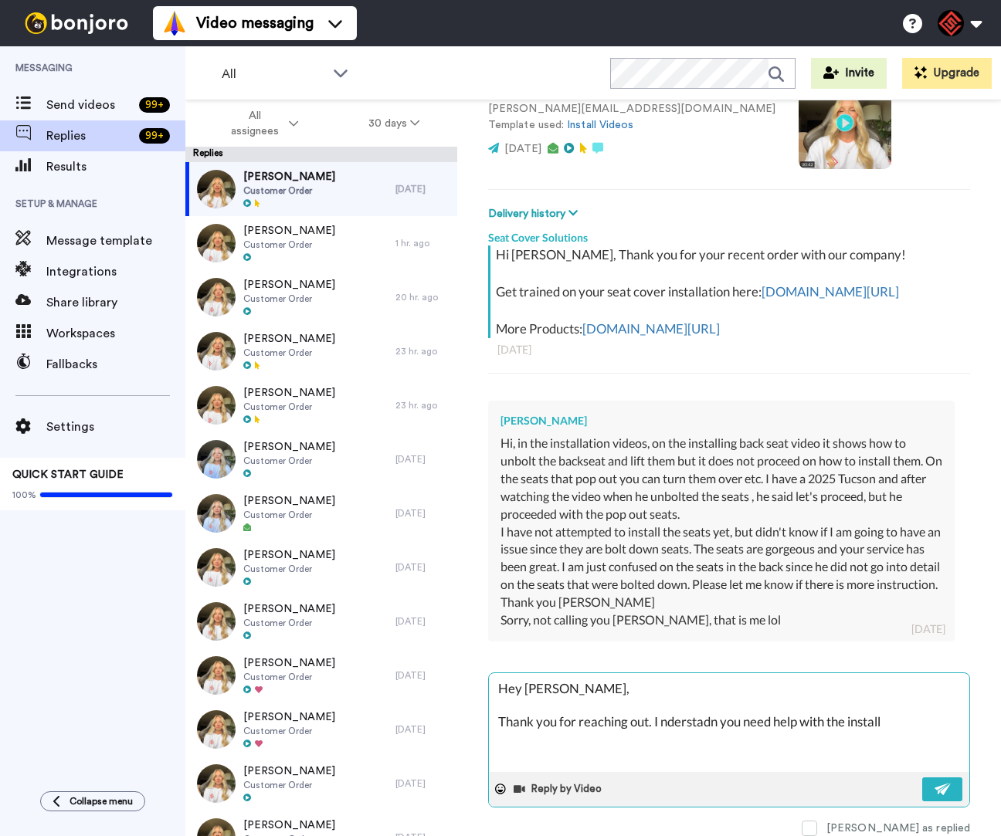
type textarea "Hey [PERSON_NAME], Thank you for reaching out. I nderstadn you need help with t…"
type textarea "x"
type textarea "Hey [PERSON_NAME], Thank you for reaching out. I nderstadn you need help with t…"
type textarea "x"
type textarea "Hey [PERSON_NAME], Thank you for reaching out. I nderstadn you need help with t…"
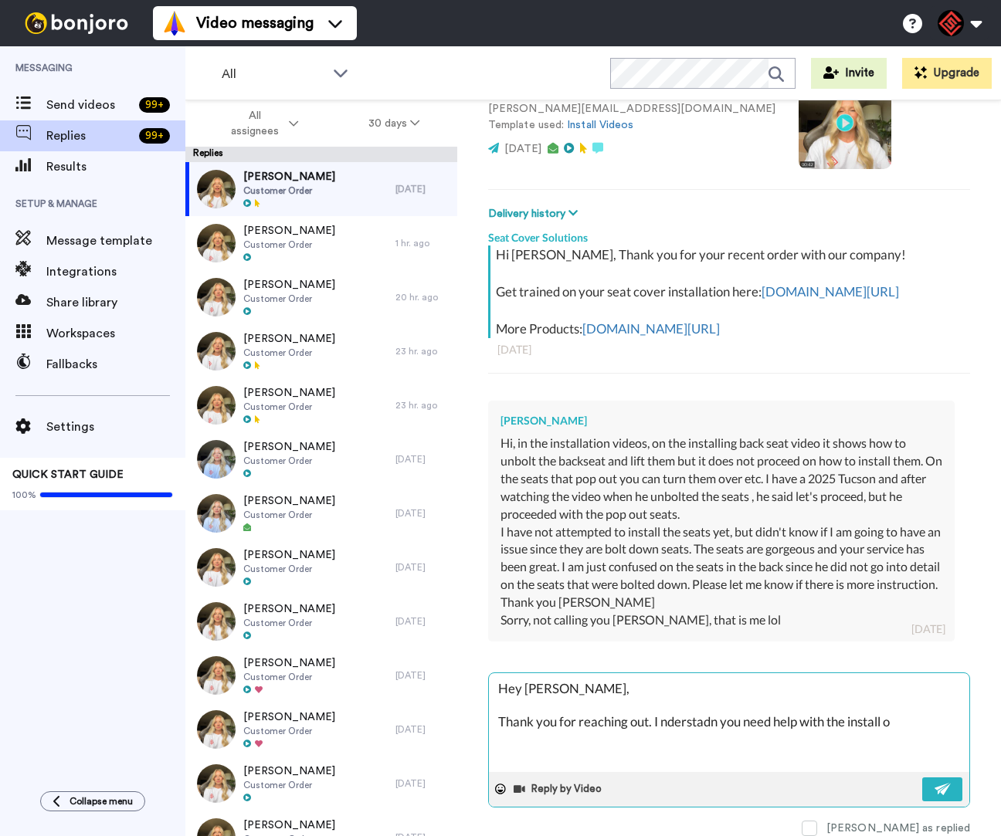
type textarea "x"
type textarea "Hey [PERSON_NAME], Thank you for reaching out. I nderstadn you need help with t…"
type textarea "x"
type textarea "Hey [PERSON_NAME], Thank you for reaching out. I nderstadn you need help with t…"
type textarea "x"
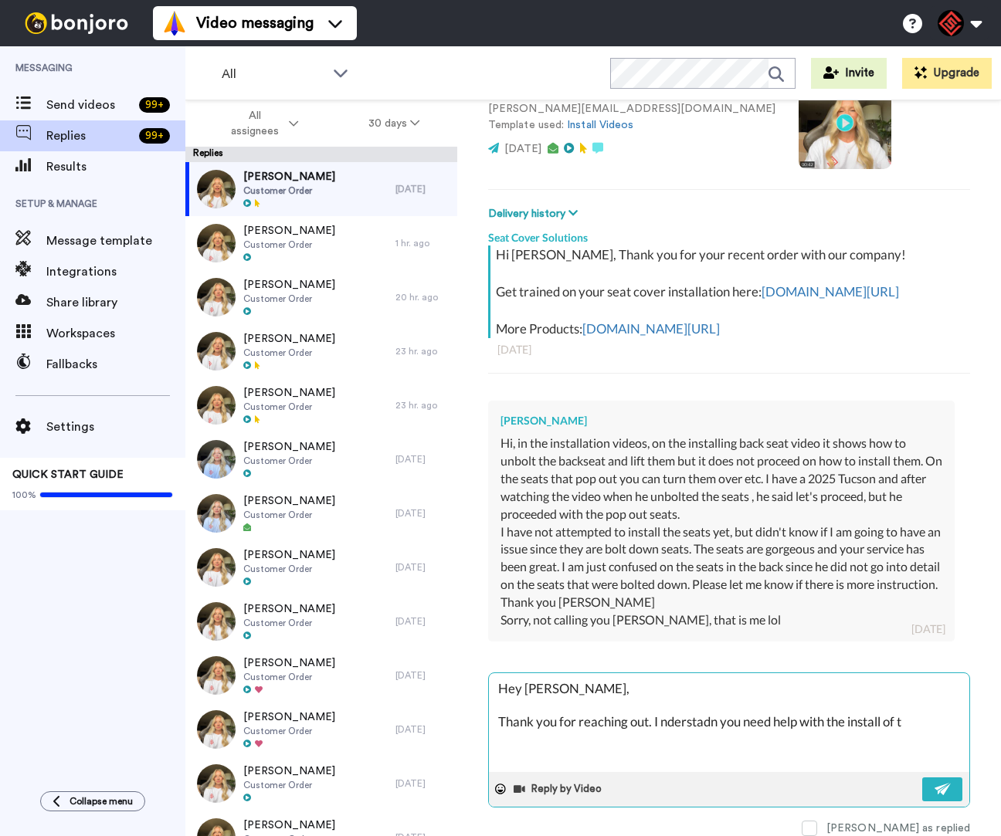
type textarea "Hey [PERSON_NAME], Thank you for reaching out. I nderstadn you need help with t…"
type textarea "x"
type textarea "Hey [PERSON_NAME], Thank you for reaching out. I nderstadn you need help with t…"
type textarea "x"
type textarea "Hey [PERSON_NAME], Thank you for reaching out. I nderstadn you need help with t…"
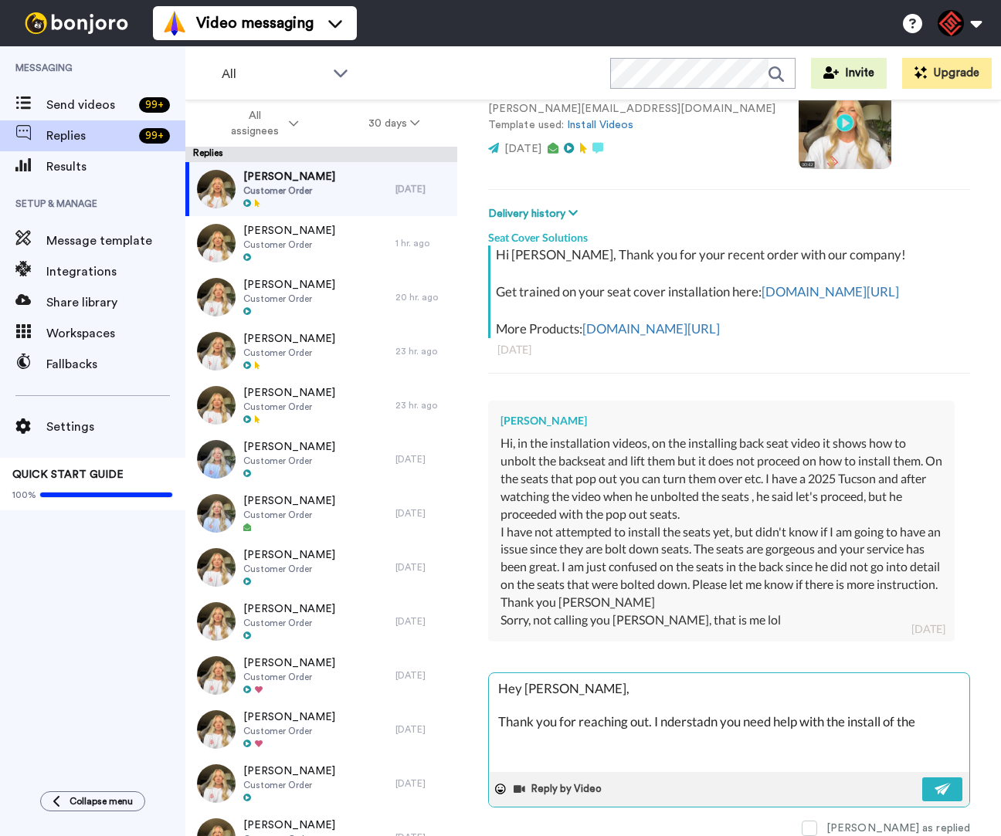
type textarea "x"
type textarea "Hey [PERSON_NAME], Thank you for reaching out. I nderstadn you need help with t…"
type textarea "x"
type textarea "Hey [PERSON_NAME], Thank you for reaching out. I nderstadn you need help with t…"
type textarea "x"
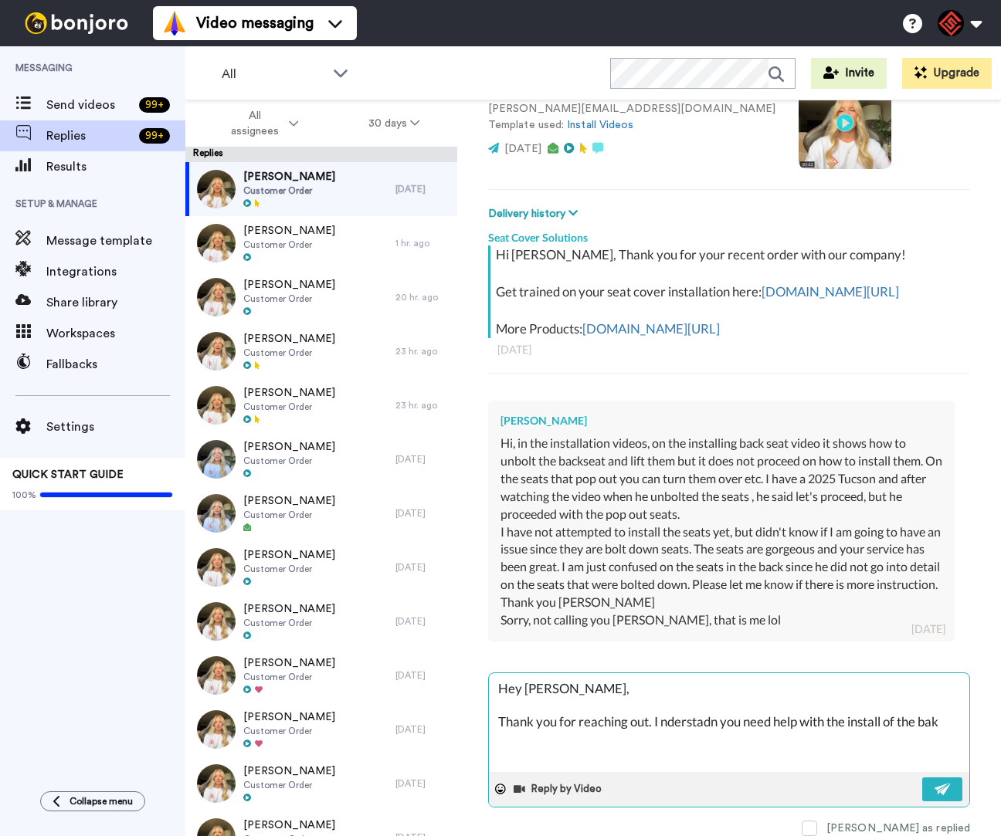
type textarea "Hey [PERSON_NAME], Thank you for reaching out. I nderstadn you need help with t…"
type textarea "x"
type textarea "Hey [PERSON_NAME], Thank you for reaching out. I nderstadn you need help with t…"
type textarea "x"
type textarea "Hey [PERSON_NAME], Thank you for reaching out. I nderstadn you need help with t…"
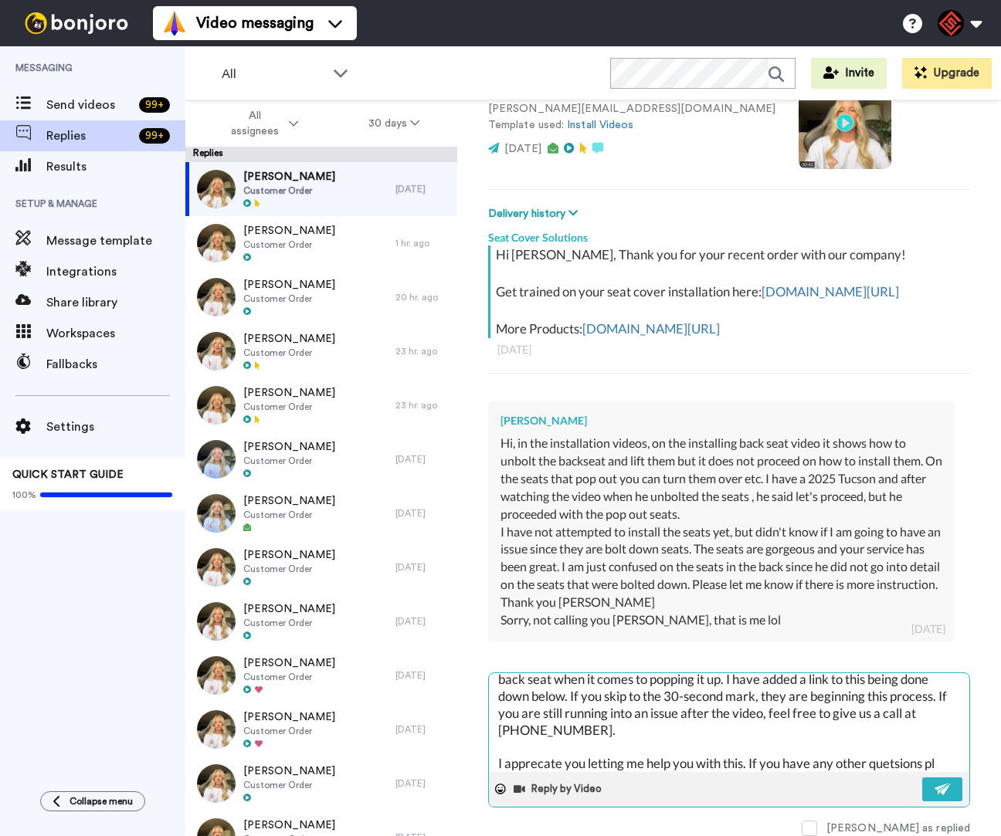
scroll to position [76, 0]
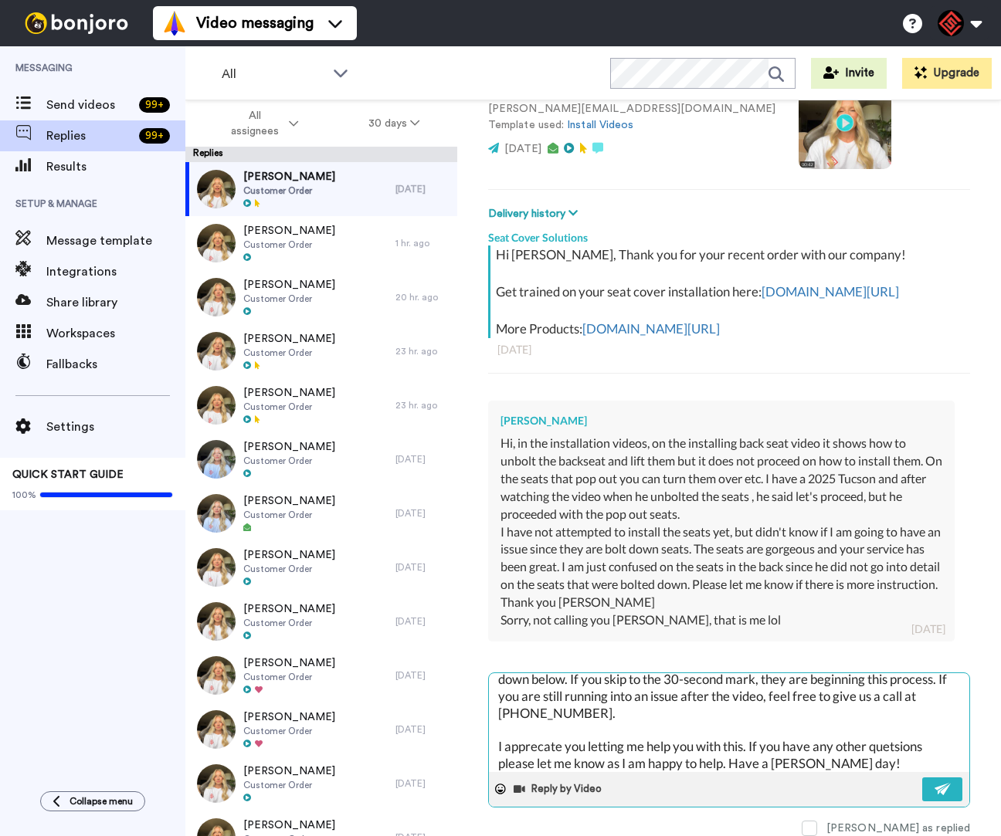
click at [835, 750] on textarea "Hey [PERSON_NAME], Thank you for reaching out. I understand you need help with …" at bounding box center [729, 722] width 480 height 99
click at [516, 729] on textarea "Hey [PERSON_NAME], Thank you for reaching out. I understand you need help with …" at bounding box center [729, 722] width 480 height 99
click at [516, 730] on textarea "Hey [PERSON_NAME], Thank you for reaching out. I understand you need help with …" at bounding box center [729, 722] width 480 height 99
click at [835, 754] on textarea "Hey [PERSON_NAME], Thank you for reaching out. I understand you need help with …" at bounding box center [729, 722] width 480 height 99
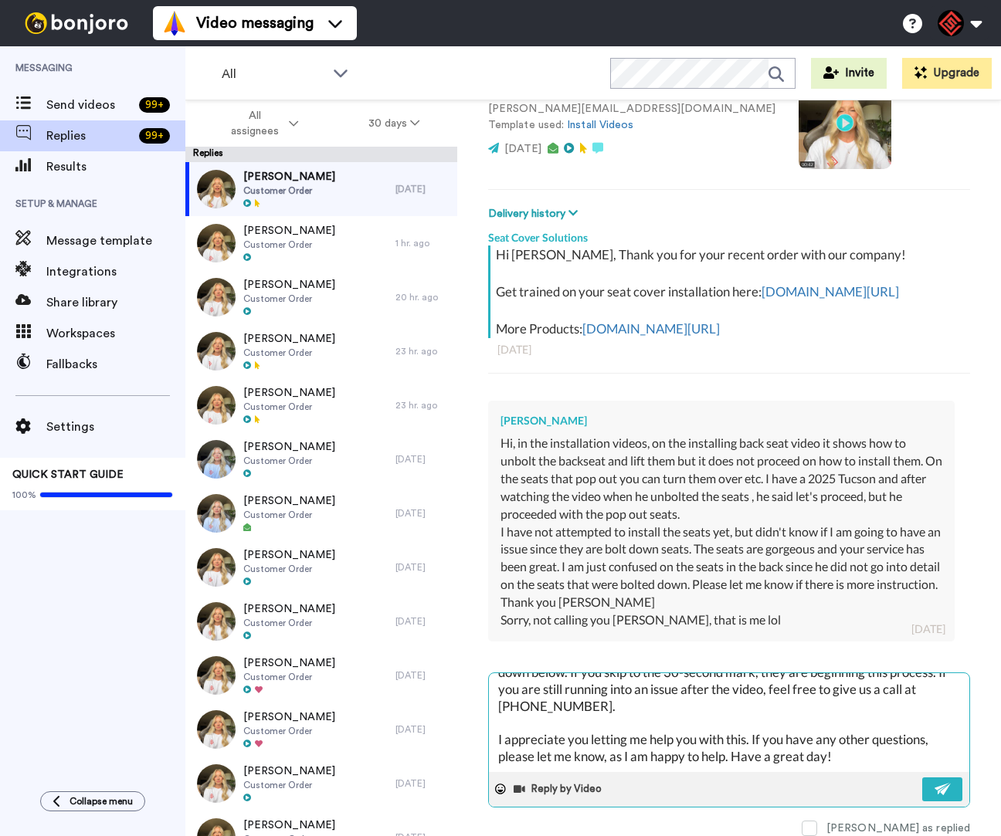
scroll to position [110, 0]
paste textarea "[URL][DOMAIN_NAME]"
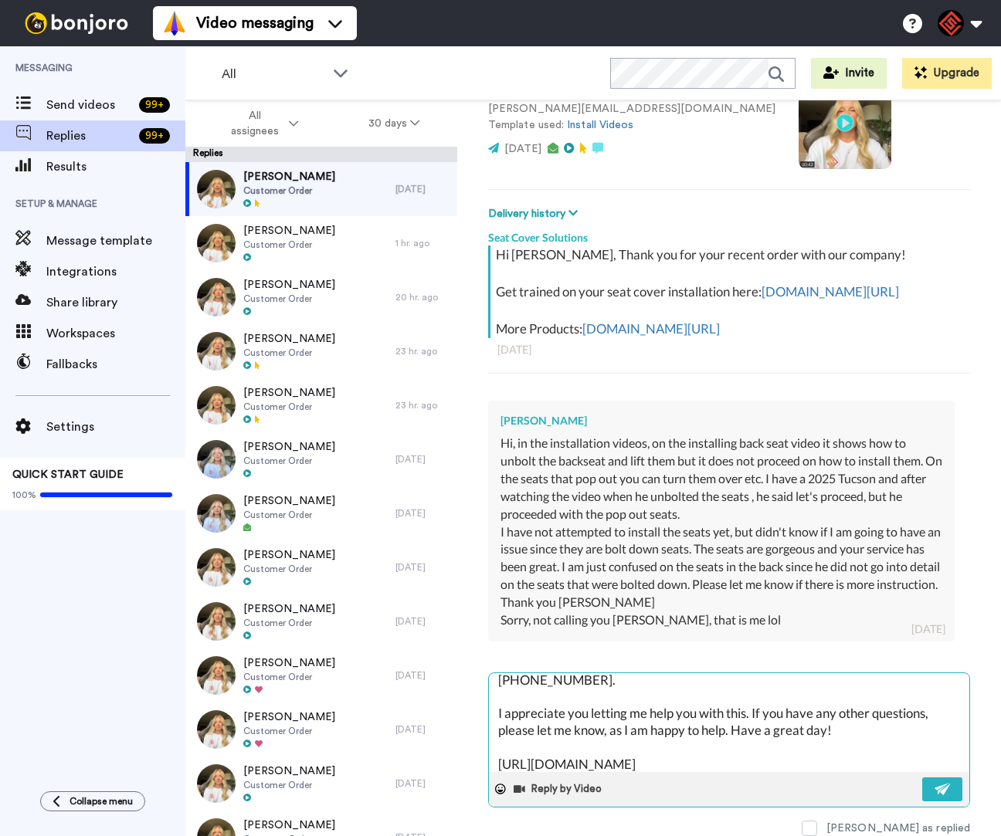
scroll to position [117, 0]
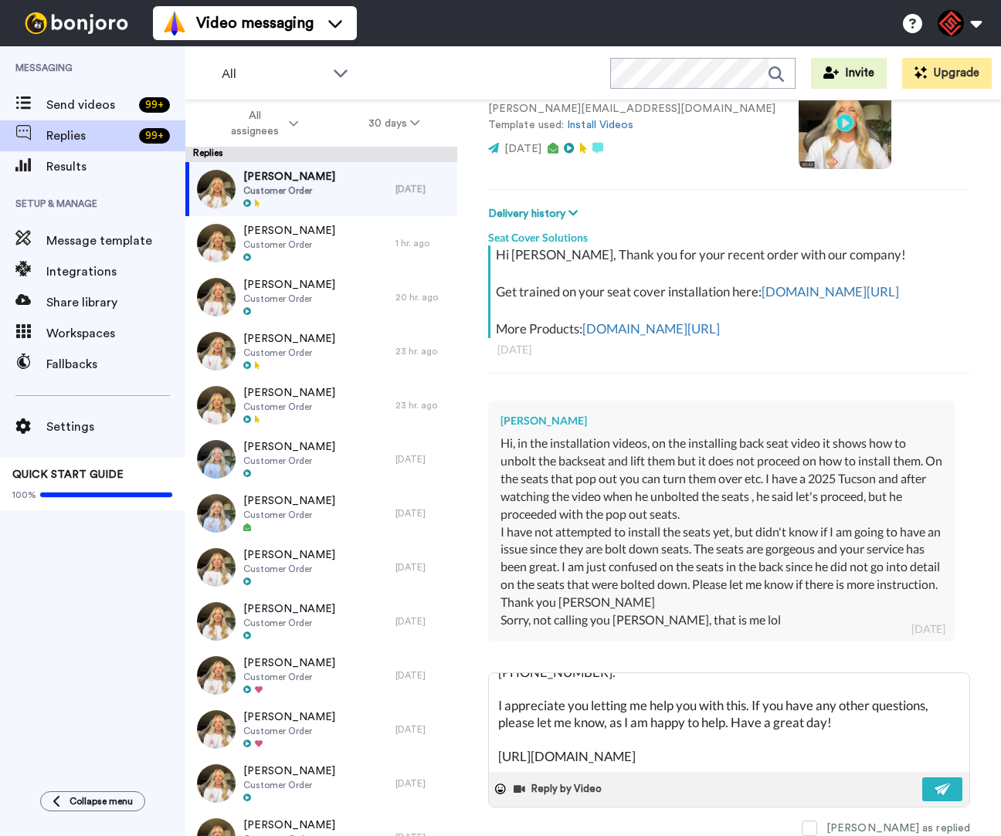
drag, startPoint x: 826, startPoint y: 751, endPoint x: 459, endPoint y: 740, distance: 366.9
click at [459, 740] on div "[PERSON_NAME] Delete Open original Resend Customer Order : [DATE] [PERSON_NAME]…" at bounding box center [729, 495] width 544 height 790
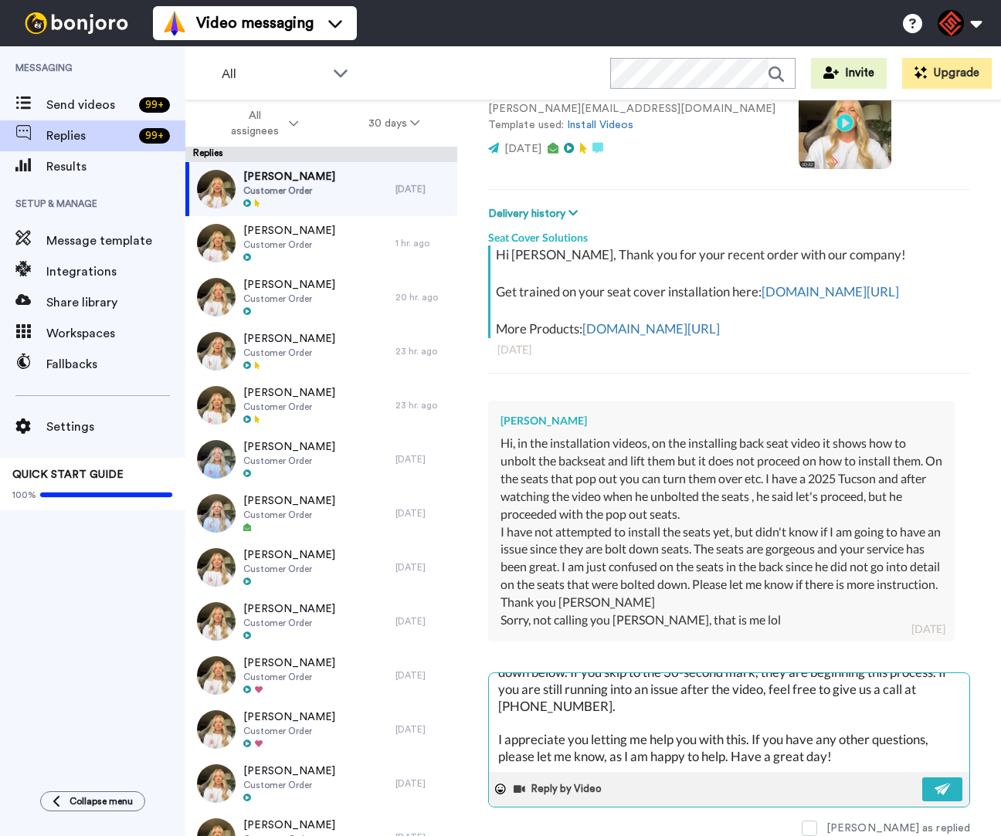
paste textarea "Best, [PERSON_NAME][MEDICAL_DATA] | Customer Support Representative O:[PHONE_NU…"
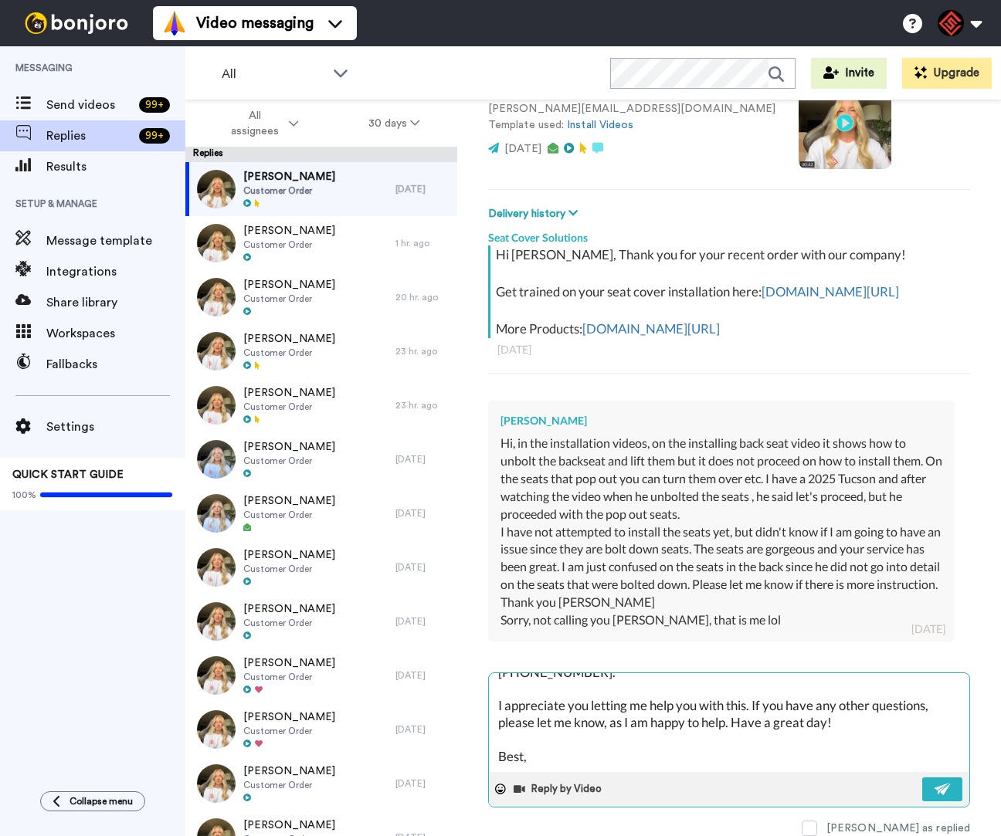
scroll to position [279, 0]
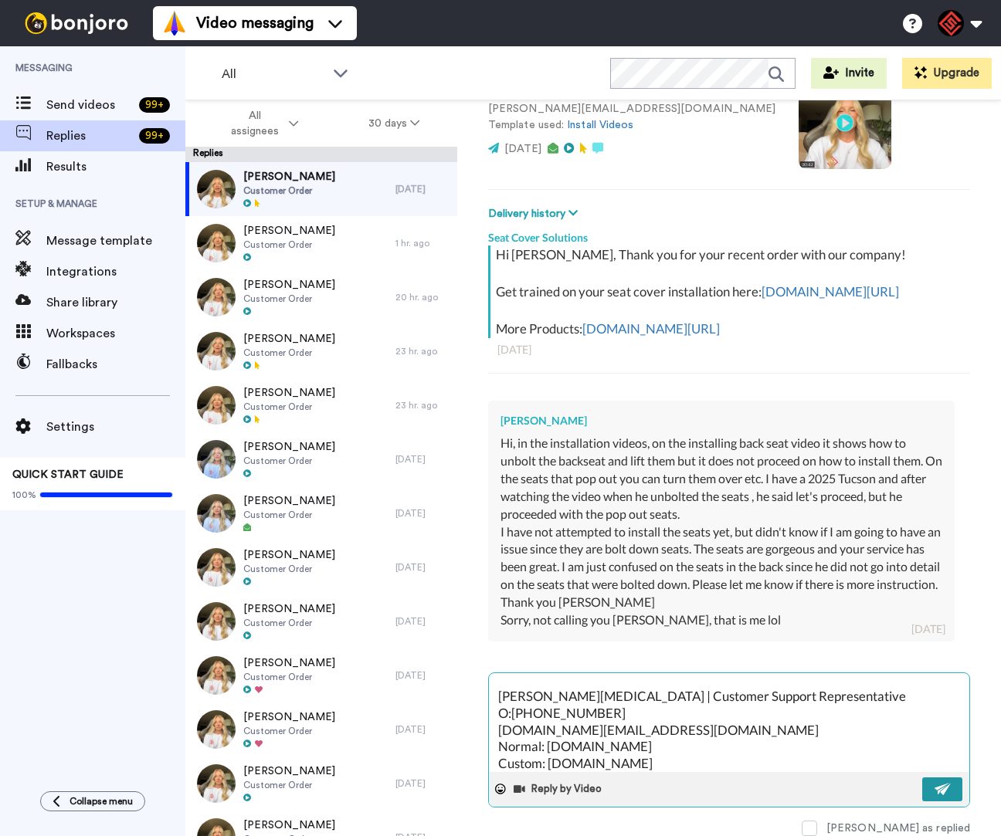
click at [934, 783] on img at bounding box center [942, 789] width 17 height 12
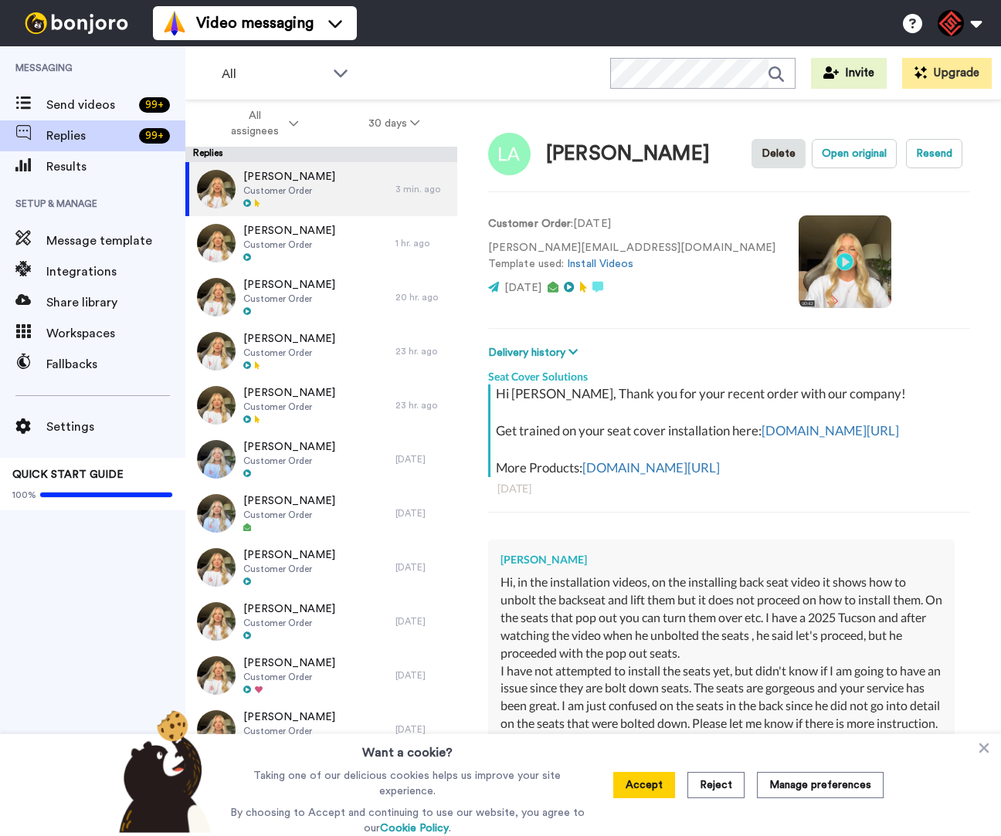
type textarea "x"
